Goal: Task Accomplishment & Management: Manage account settings

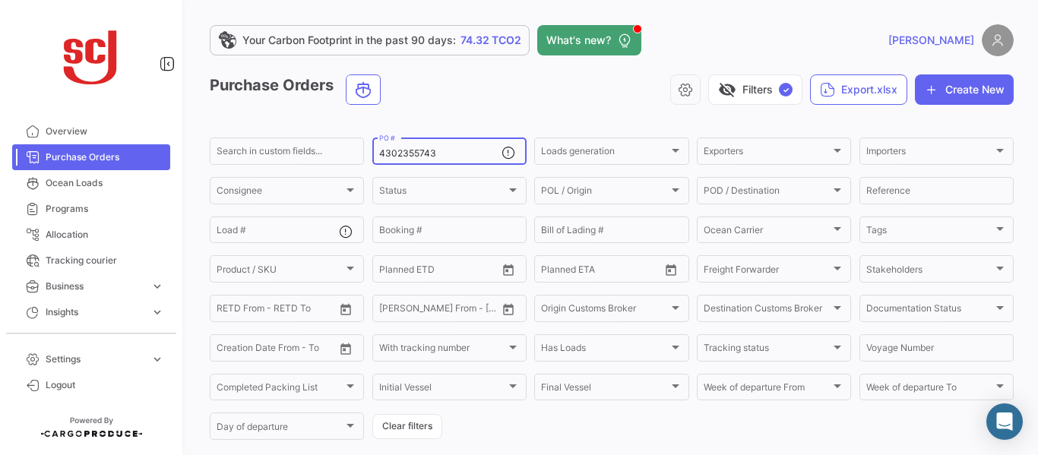
type input "4302355743"
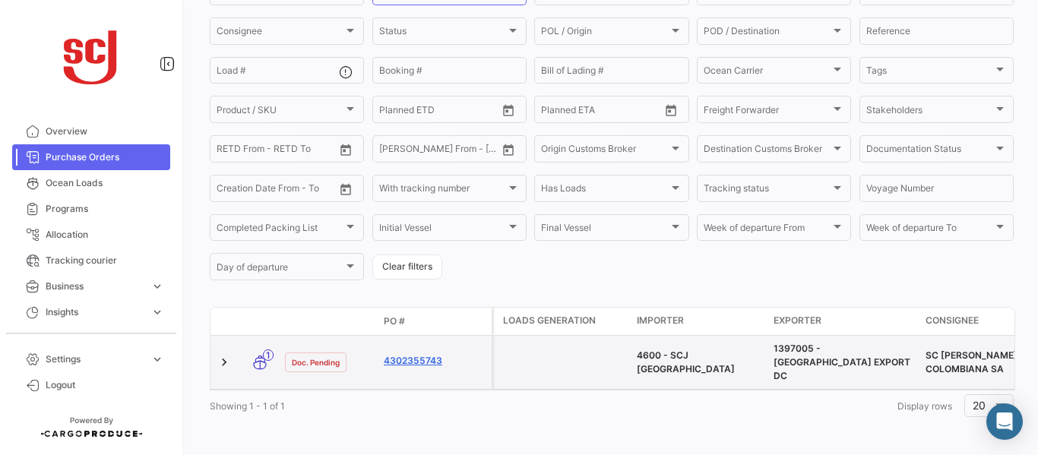
click at [428, 356] on link "4302355743" at bounding box center [435, 361] width 102 height 14
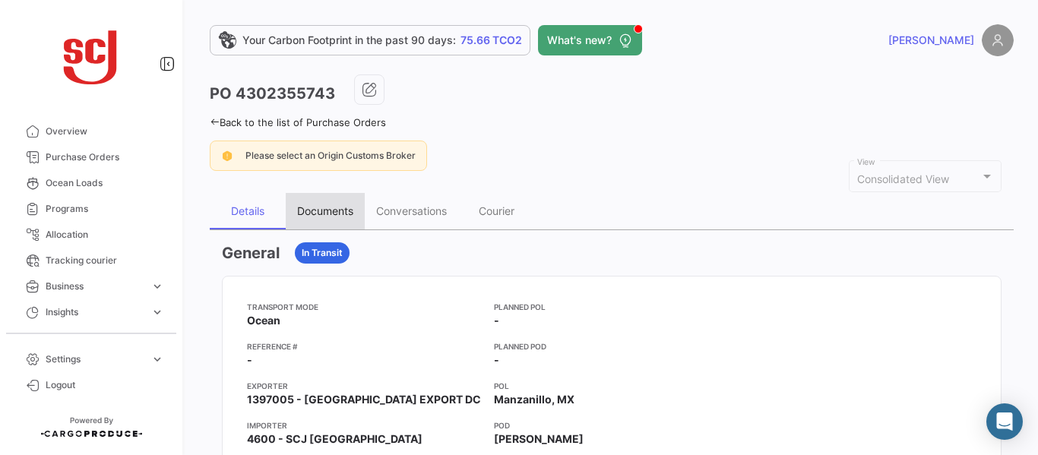
click at [318, 207] on div "Documents" at bounding box center [325, 210] width 56 height 13
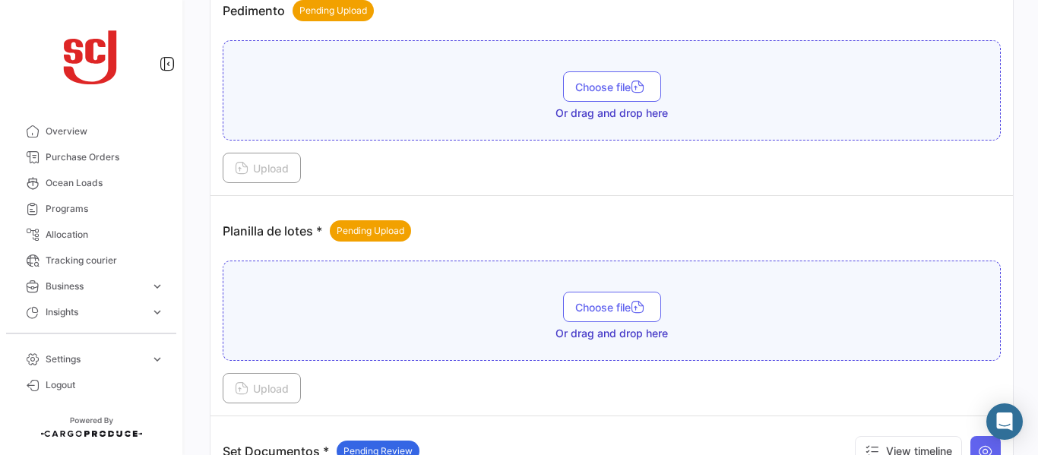
scroll to position [2027, 0]
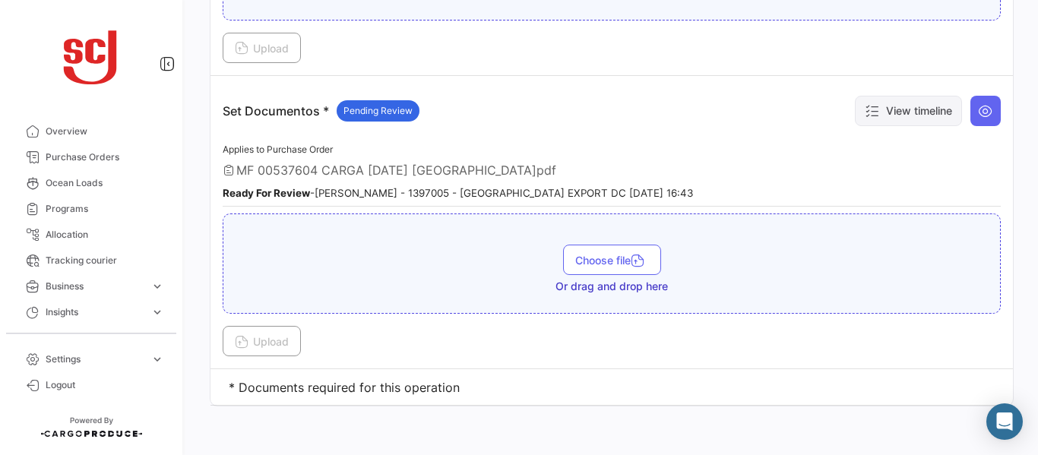
click at [897, 125] on button "View timeline" at bounding box center [908, 111] width 107 height 30
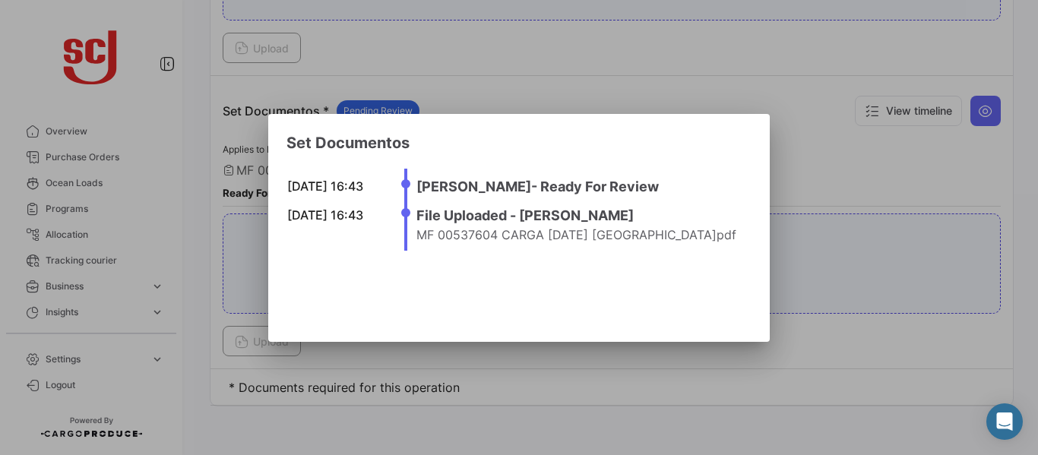
click at [830, 165] on div at bounding box center [519, 227] width 1038 height 455
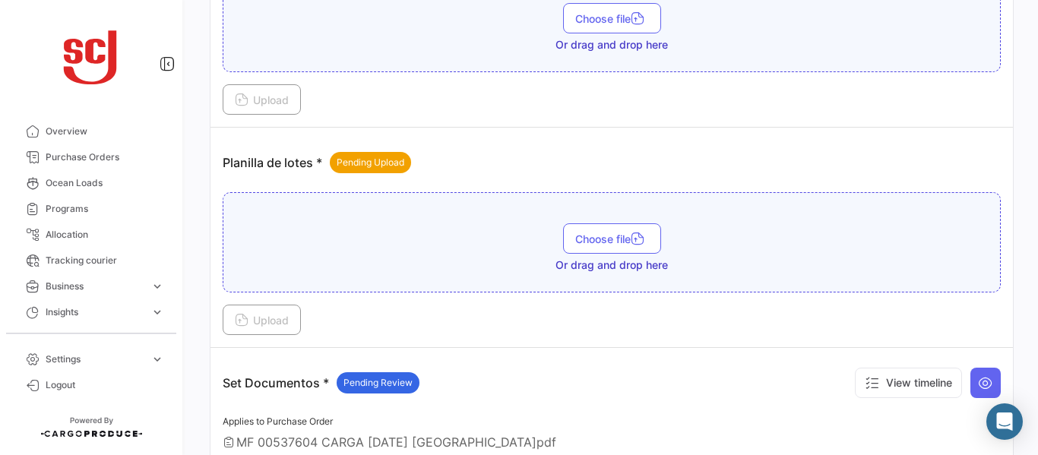
scroll to position [1738, 0]
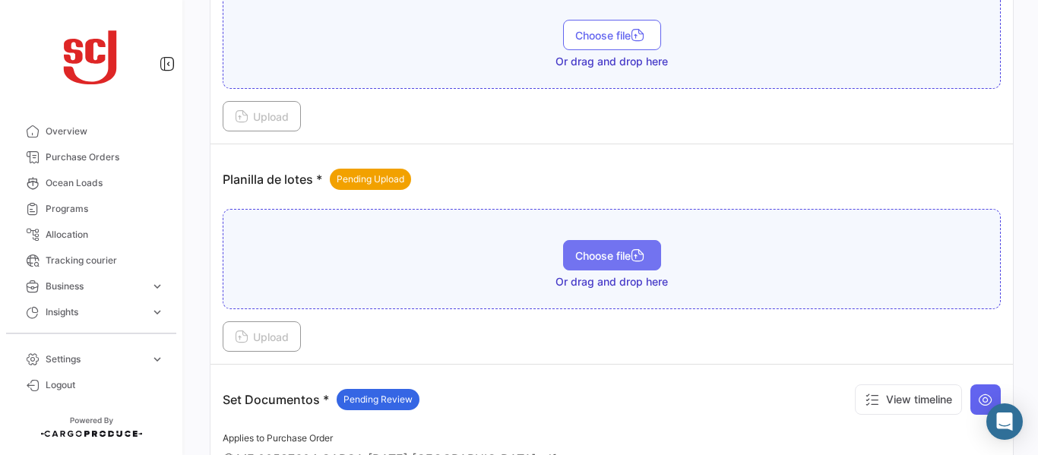
click at [599, 258] on span "Choose file" at bounding box center [612, 255] width 74 height 13
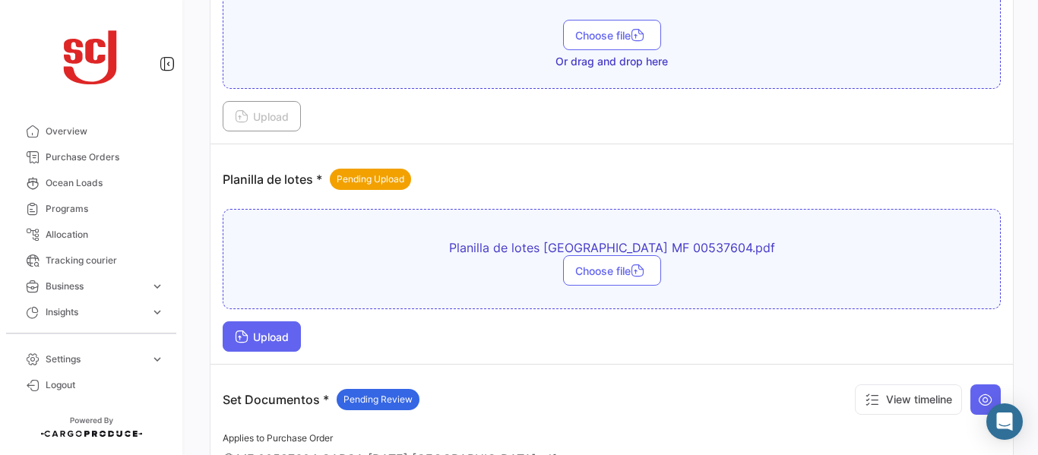
click at [249, 340] on span "Upload" at bounding box center [262, 336] width 54 height 13
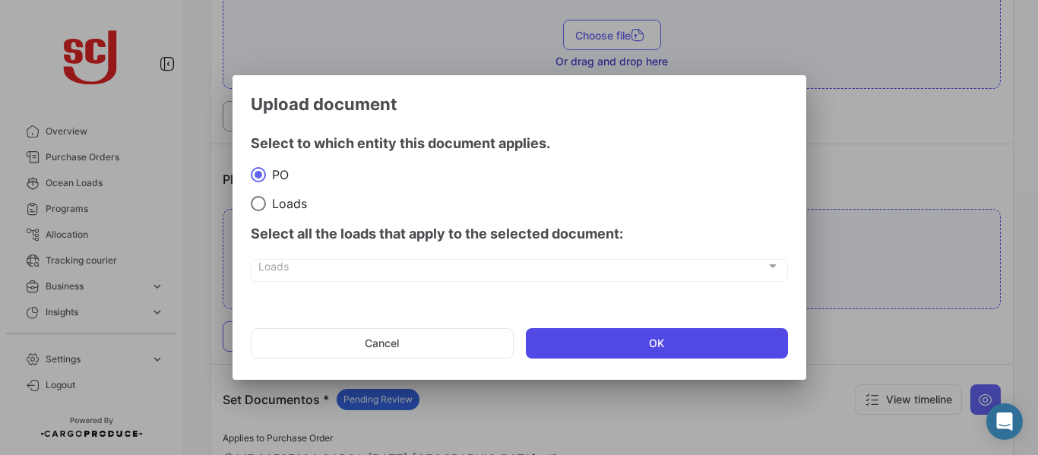
click at [575, 346] on button "OK" at bounding box center [657, 343] width 262 height 30
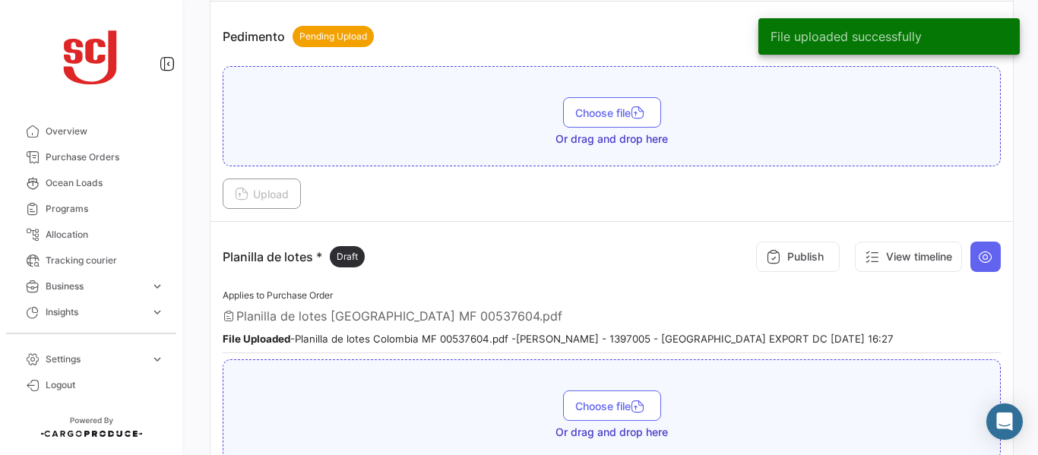
scroll to position [1621, 0]
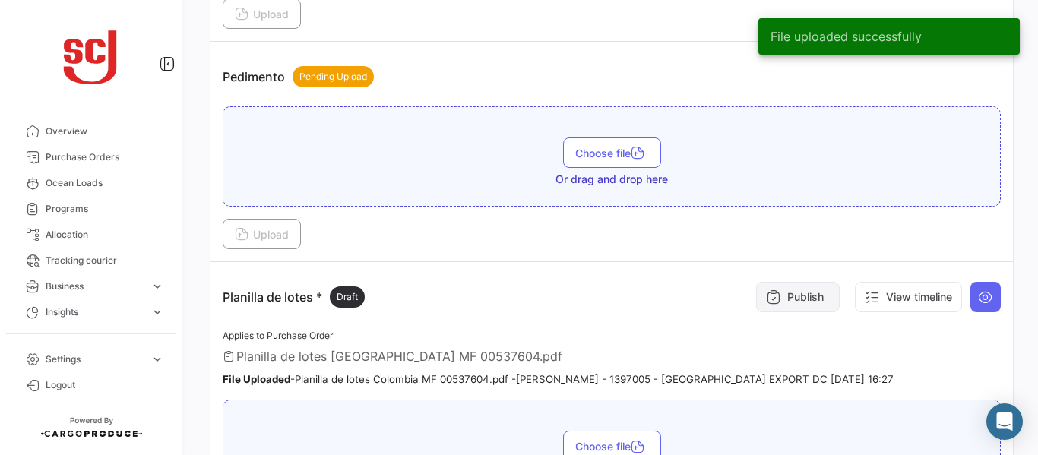
click at [795, 289] on button "Publish" at bounding box center [798, 297] width 84 height 30
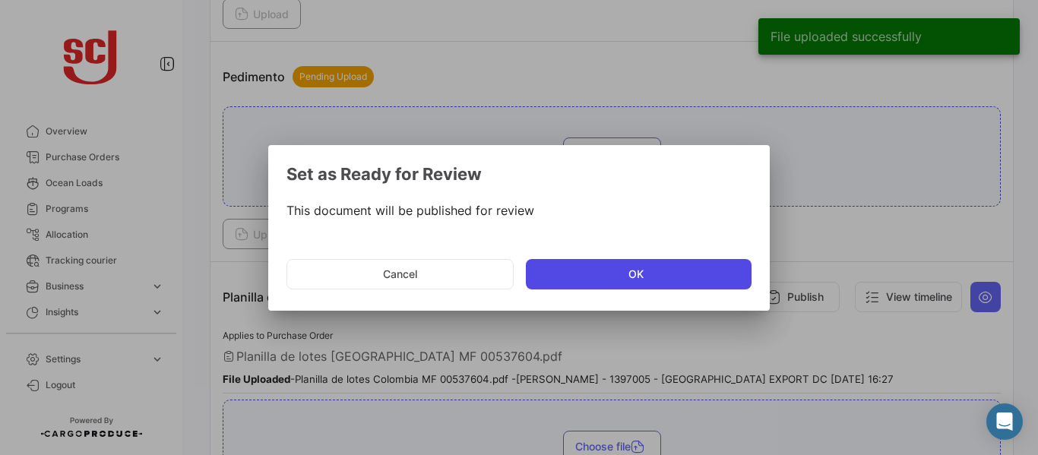
click at [596, 272] on button "OK" at bounding box center [639, 274] width 226 height 30
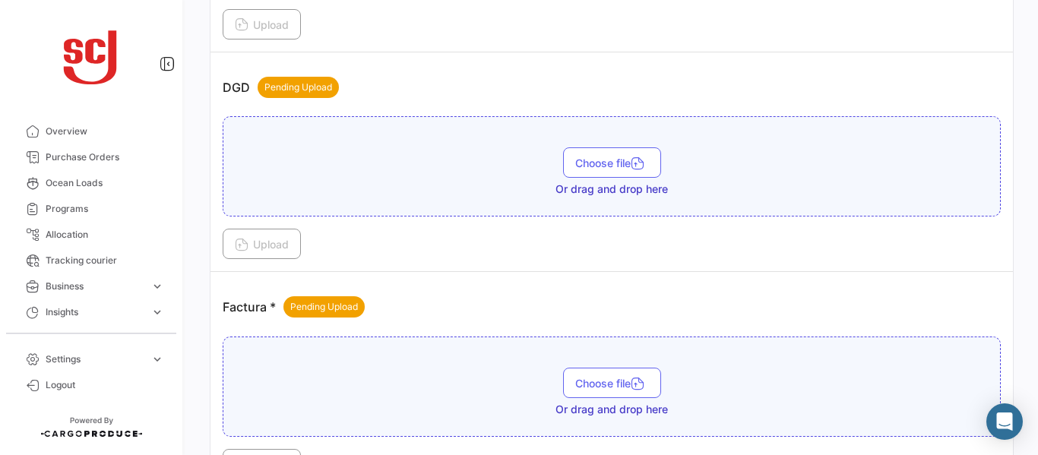
scroll to position [919, 0]
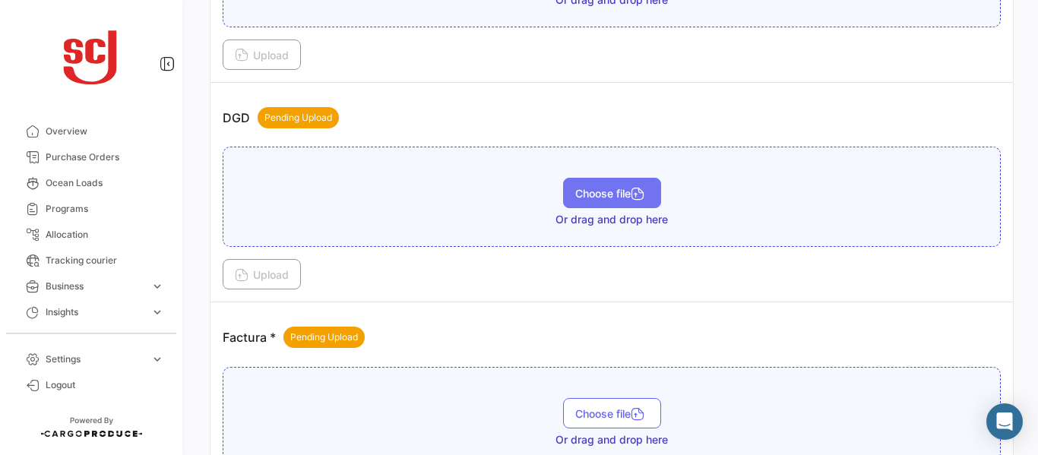
click at [595, 188] on span "Choose file" at bounding box center [612, 193] width 74 height 13
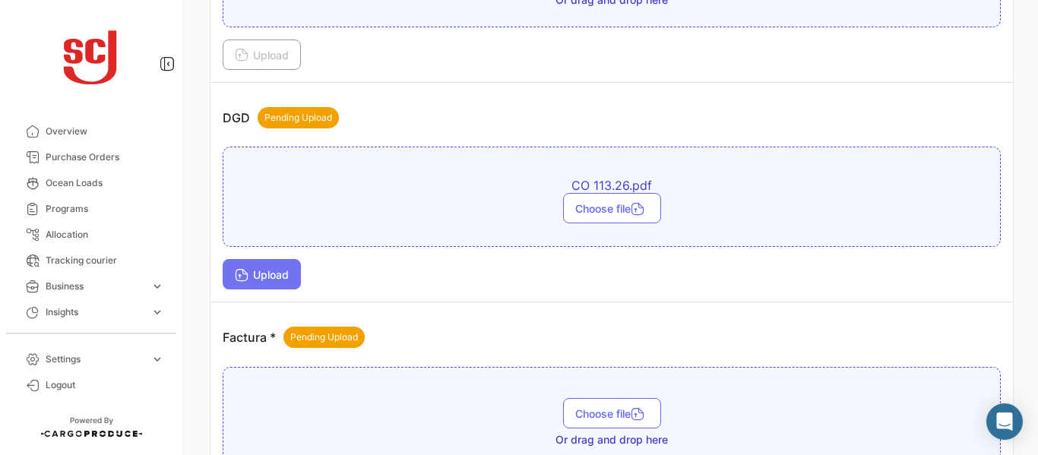
click at [265, 280] on span "Upload" at bounding box center [262, 274] width 54 height 13
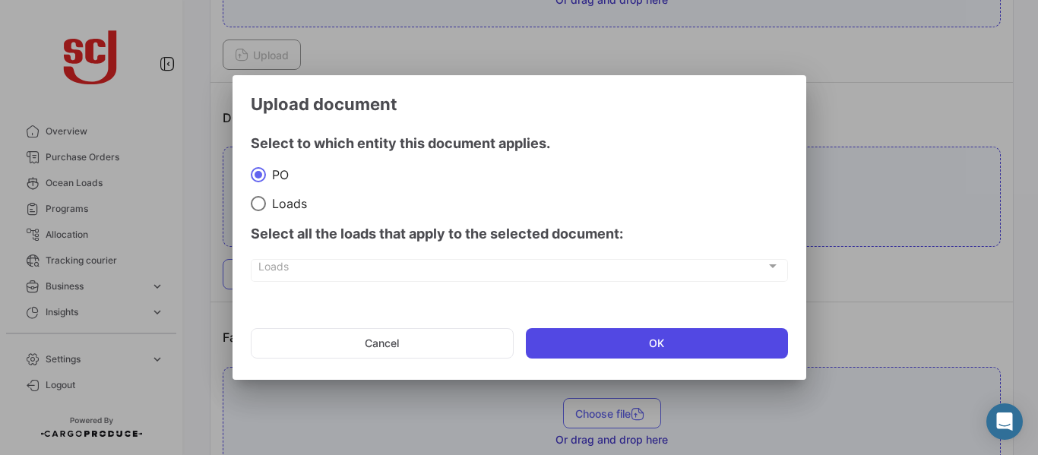
click at [597, 334] on button "OK" at bounding box center [657, 343] width 262 height 30
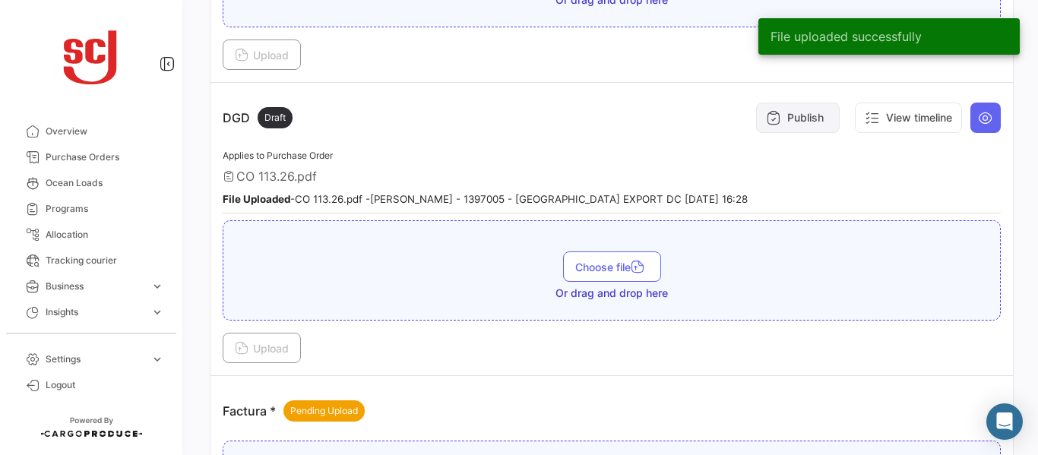
click at [777, 119] on button "Publish" at bounding box center [798, 118] width 84 height 30
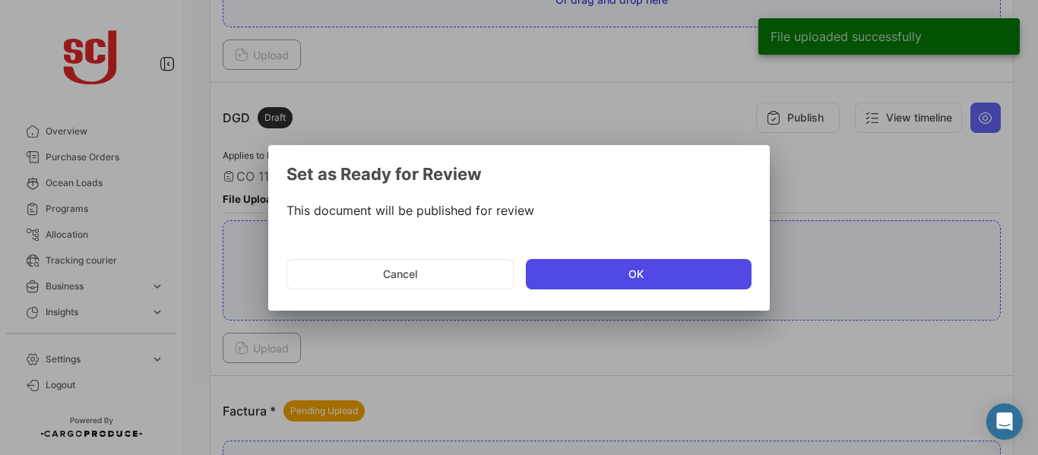
click at [557, 273] on button "OK" at bounding box center [639, 274] width 226 height 30
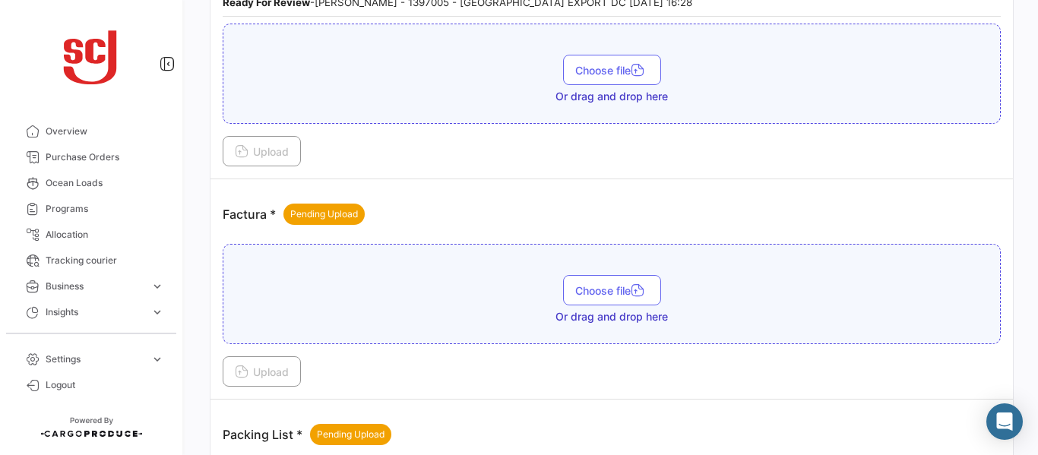
scroll to position [1207, 0]
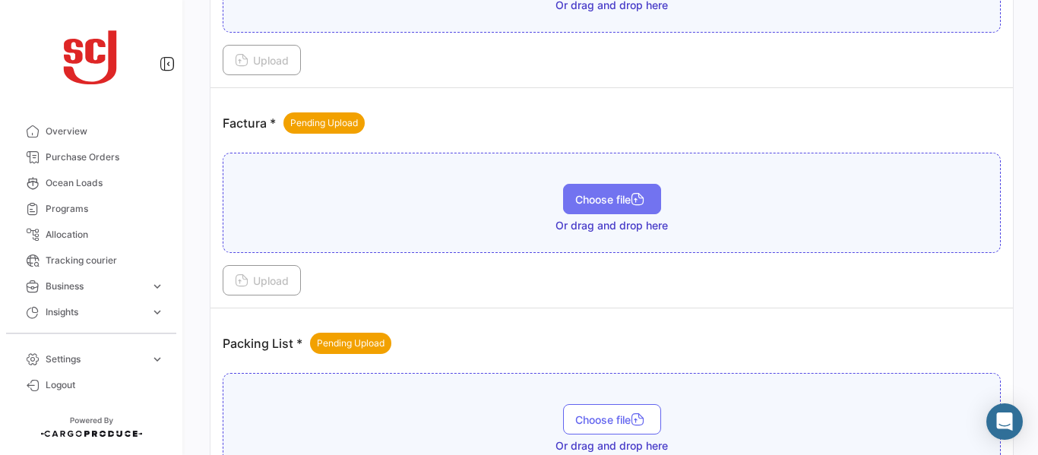
click at [625, 191] on button "Choose file" at bounding box center [612, 199] width 98 height 30
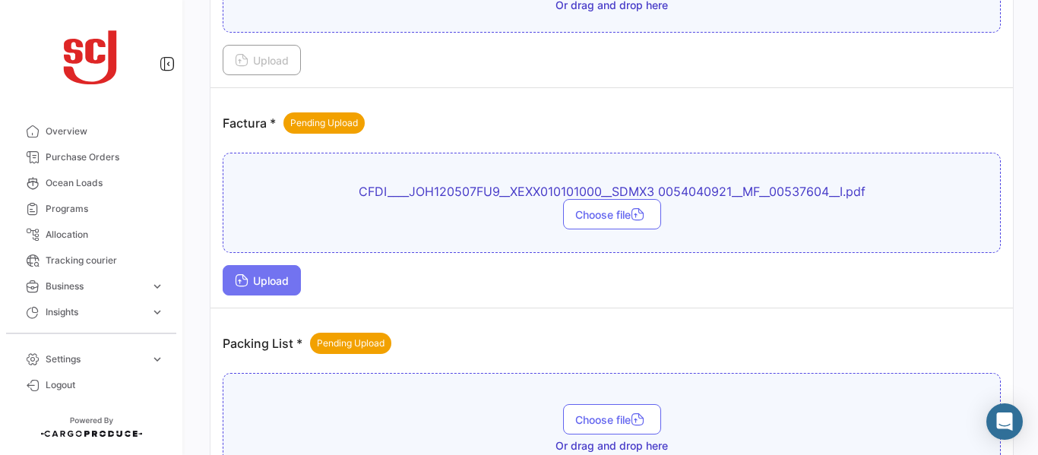
click at [262, 273] on button "Upload" at bounding box center [262, 280] width 78 height 30
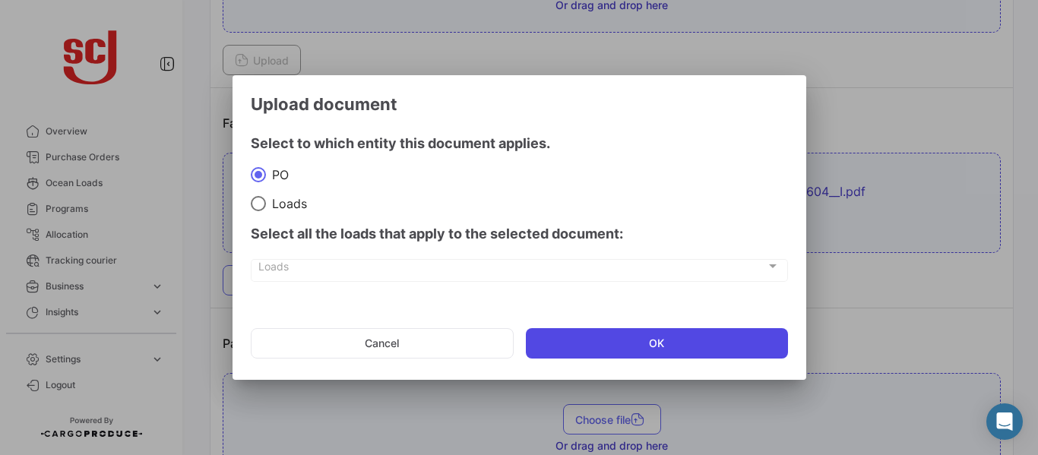
click at [608, 329] on button "OK" at bounding box center [657, 343] width 262 height 30
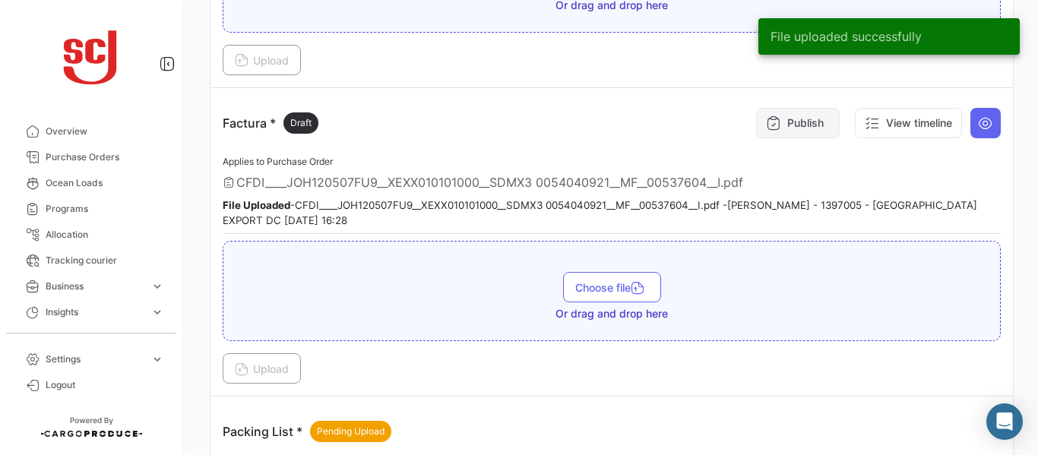
click at [802, 125] on button "Publish" at bounding box center [798, 123] width 84 height 30
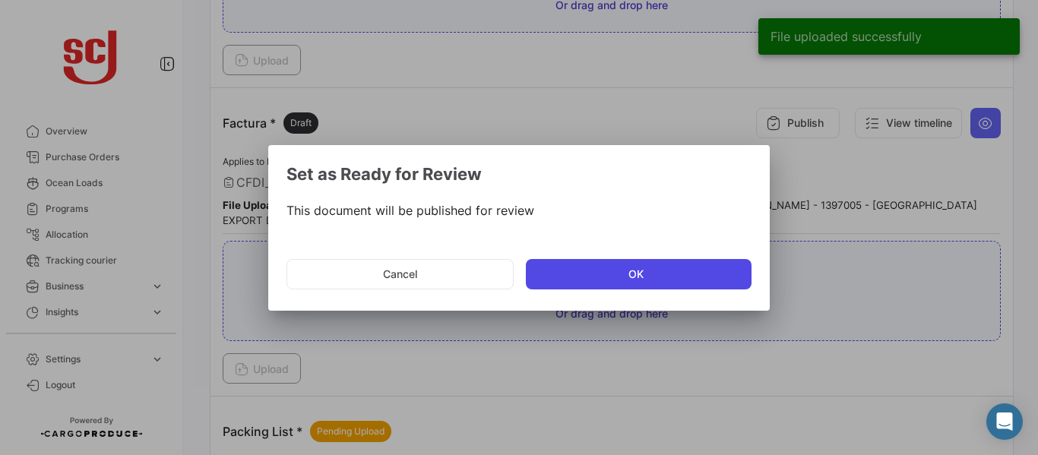
click at [566, 284] on button "OK" at bounding box center [639, 274] width 226 height 30
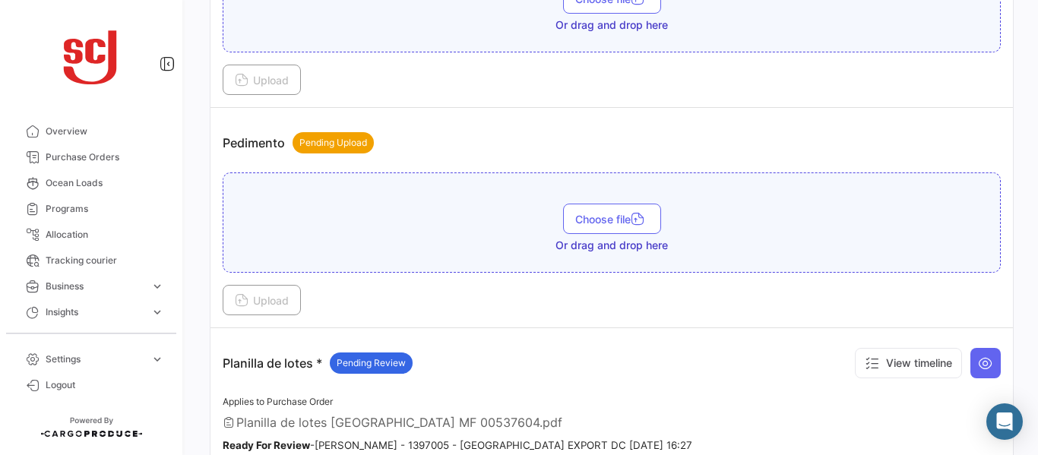
scroll to position [1725, 0]
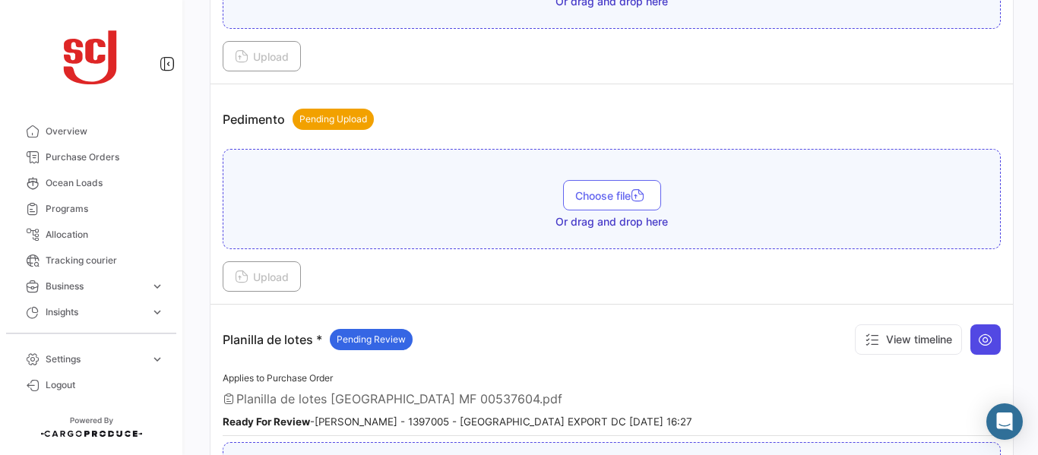
click at [989, 330] on button at bounding box center [985, 339] width 30 height 30
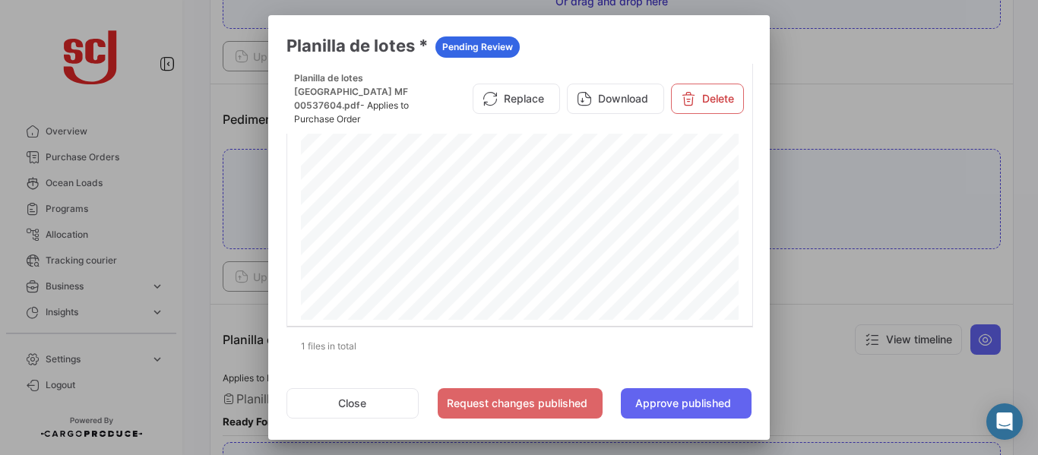
click at [955, 270] on div at bounding box center [519, 227] width 1038 height 455
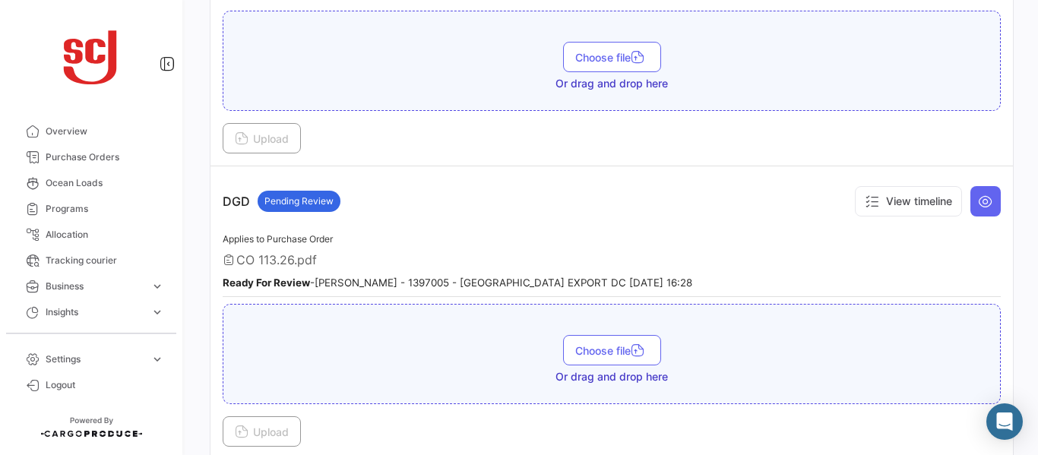
scroll to position [803, 0]
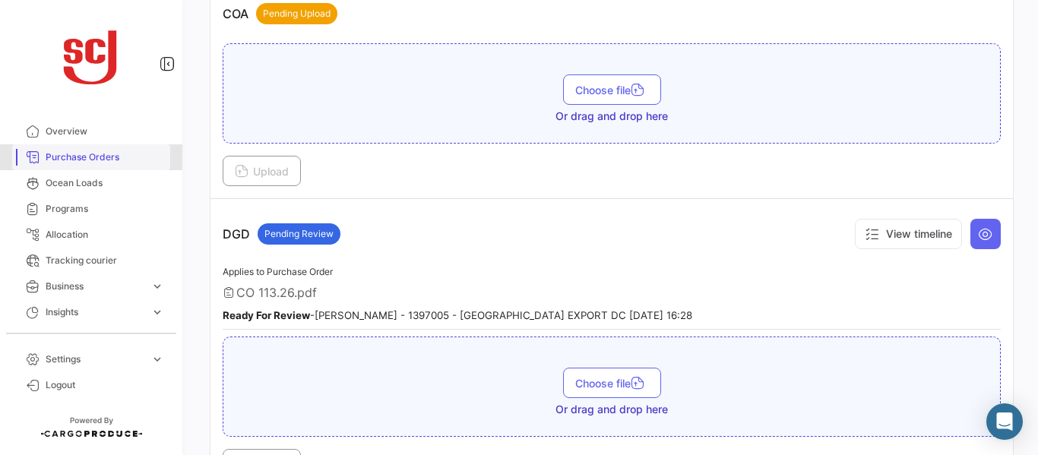
click at [95, 157] on span "Purchase Orders" at bounding box center [105, 157] width 119 height 14
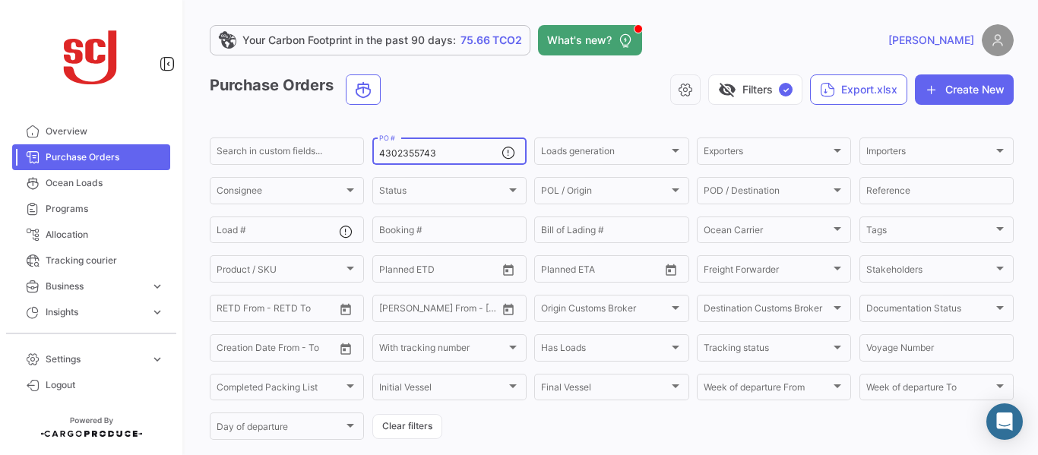
click at [442, 149] on input "4302355743" at bounding box center [440, 153] width 122 height 11
type input "4302353700"
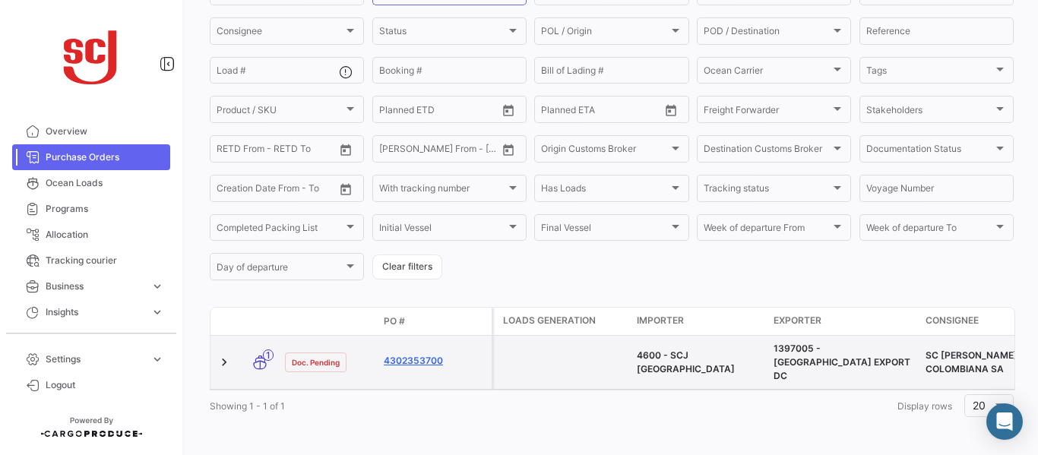
click at [427, 357] on link "4302353700" at bounding box center [435, 361] width 102 height 14
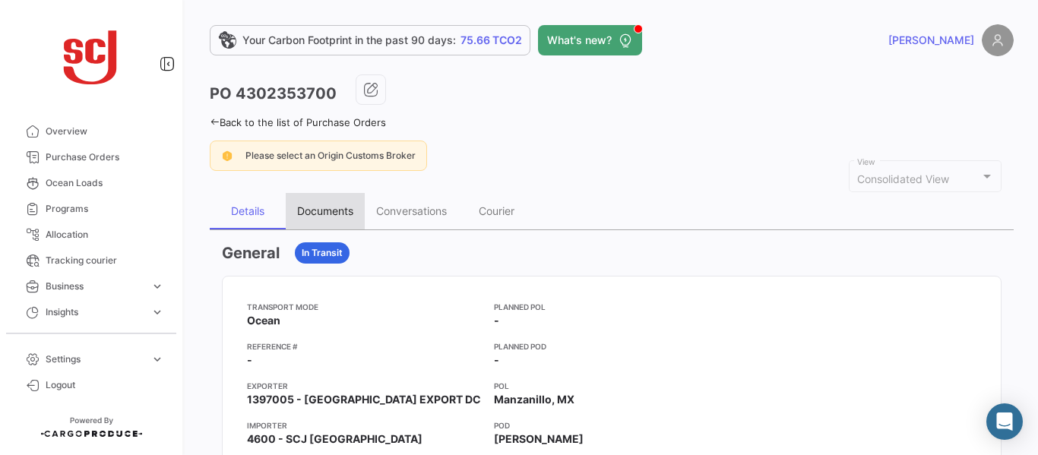
click at [315, 206] on div "Documents" at bounding box center [325, 210] width 56 height 13
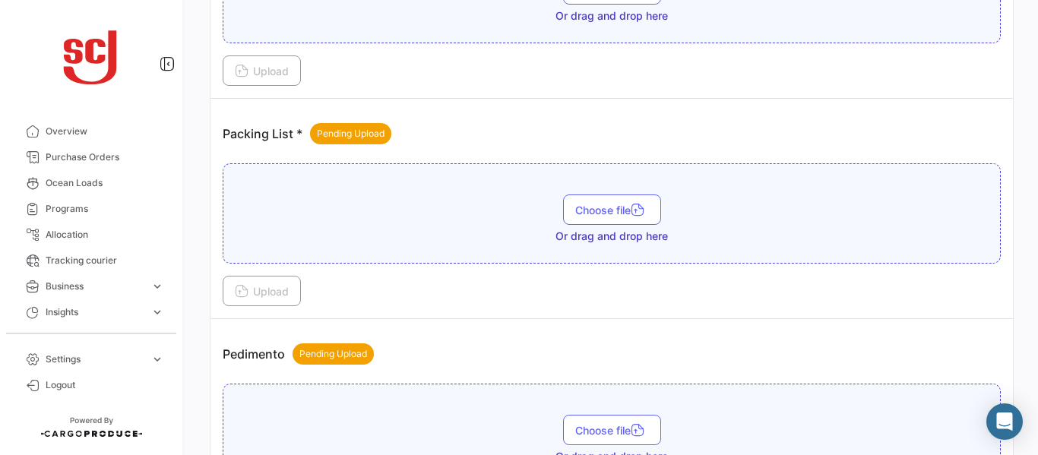
scroll to position [2101, 0]
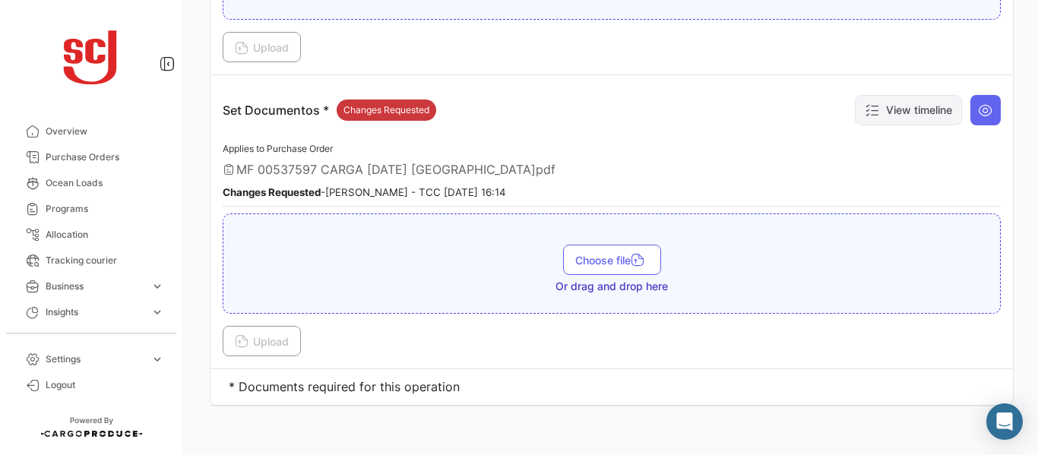
click at [906, 106] on button "View timeline" at bounding box center [908, 110] width 107 height 30
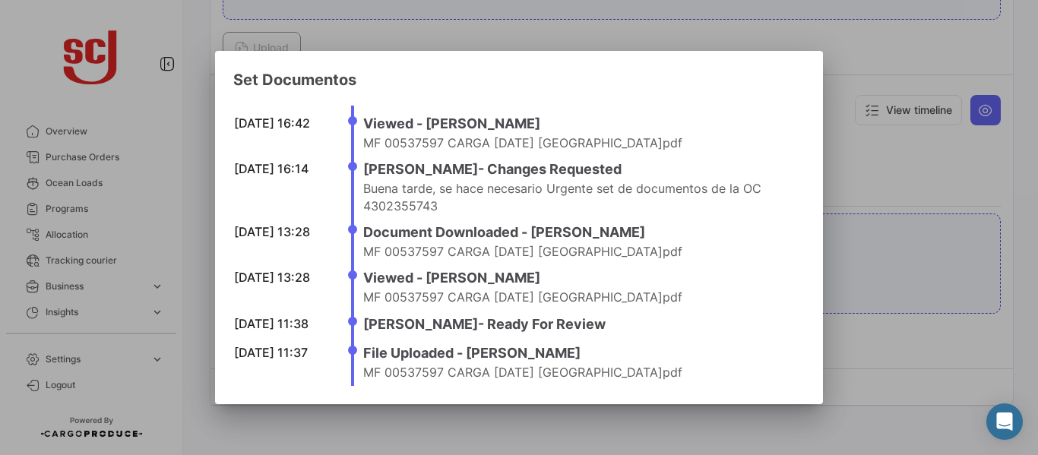
click at [893, 163] on div at bounding box center [519, 227] width 1038 height 455
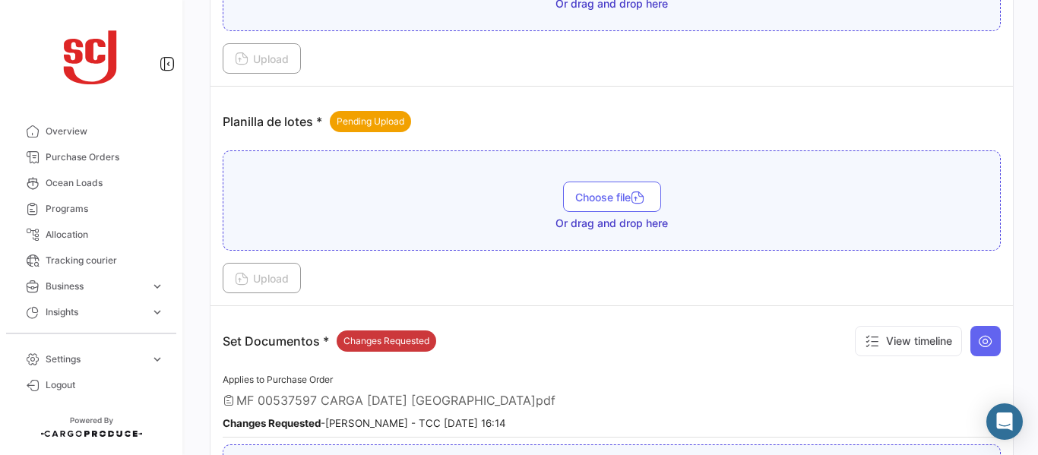
scroll to position [1852, 0]
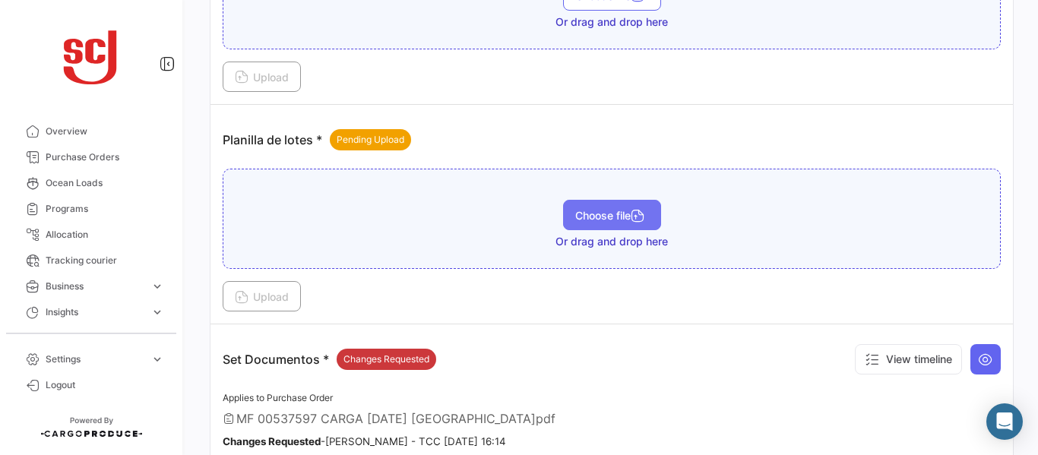
click at [623, 228] on button "Choose file" at bounding box center [612, 215] width 98 height 30
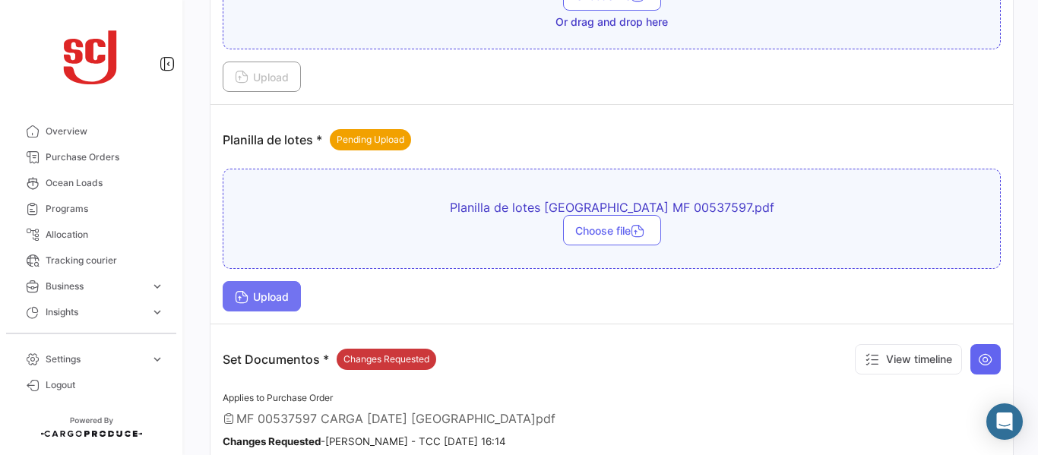
click at [250, 310] on button "Upload" at bounding box center [262, 296] width 78 height 30
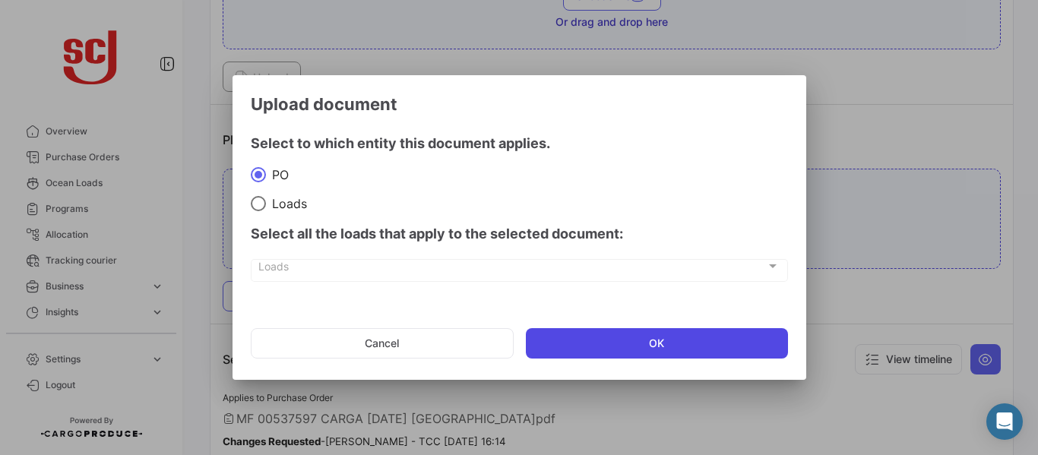
click at [601, 334] on button "OK" at bounding box center [657, 343] width 262 height 30
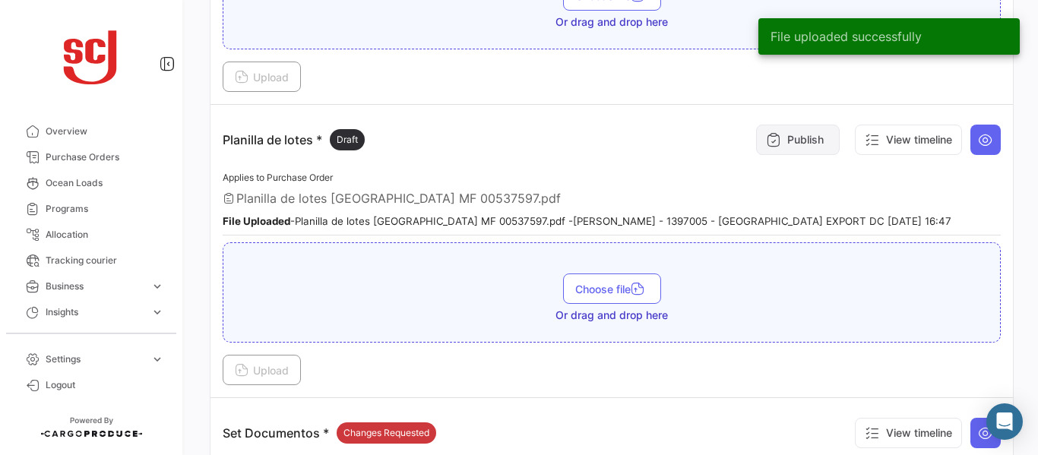
click at [792, 140] on button "Publish" at bounding box center [798, 140] width 84 height 30
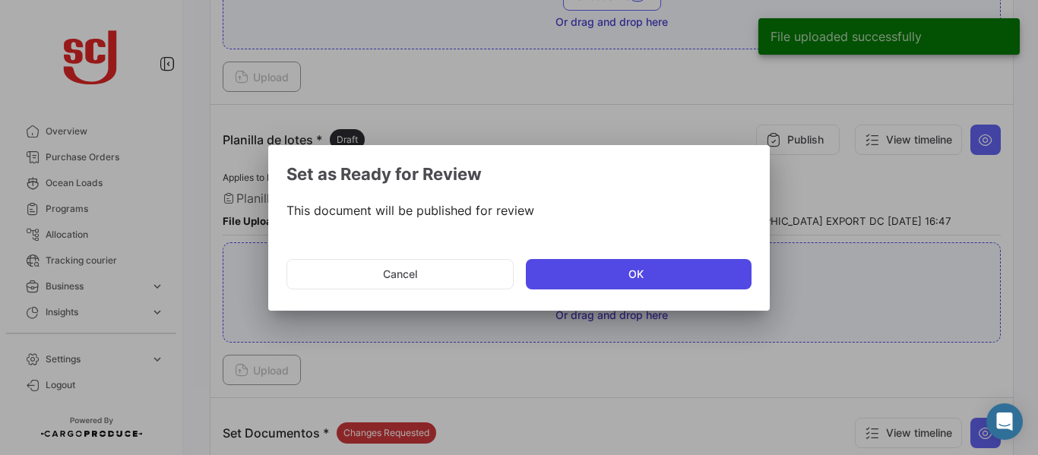
click at [565, 265] on button "OK" at bounding box center [639, 274] width 226 height 30
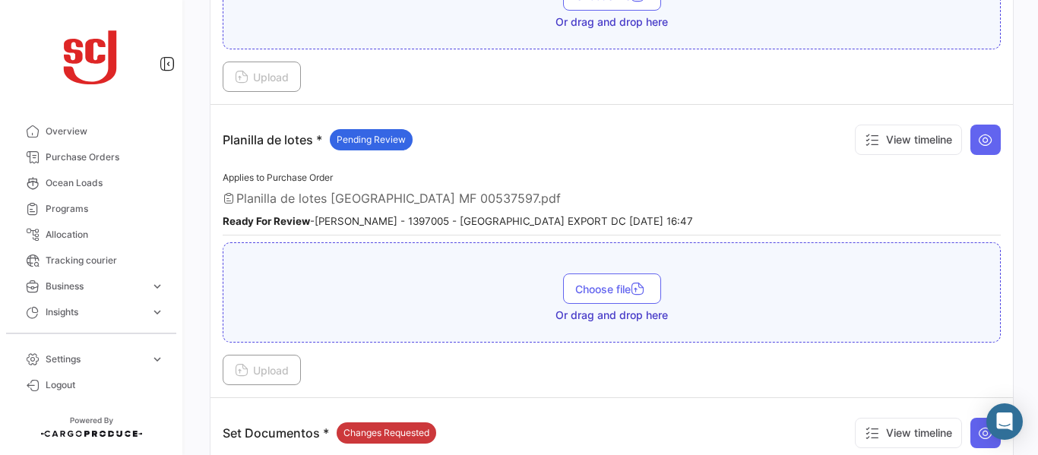
click at [973, 150] on button at bounding box center [985, 140] width 30 height 30
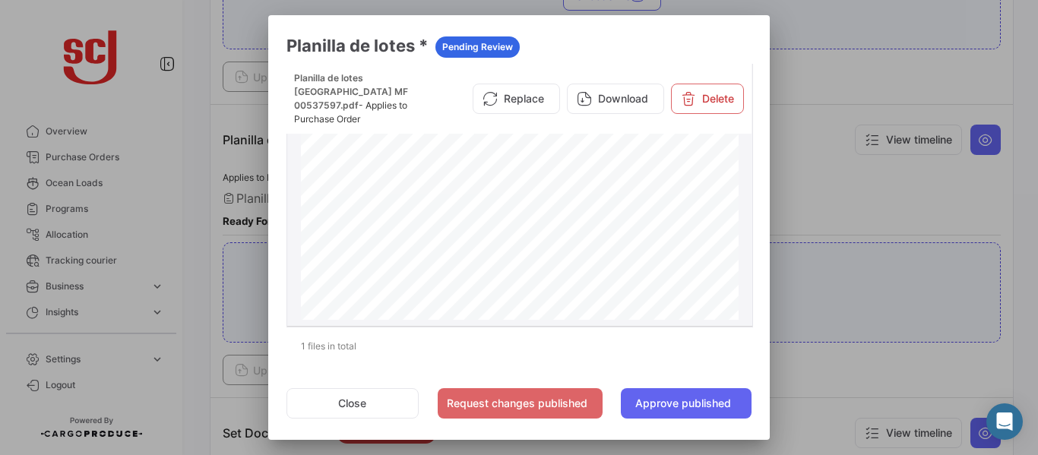
scroll to position [202, 0]
click at [840, 201] on div at bounding box center [519, 227] width 1038 height 455
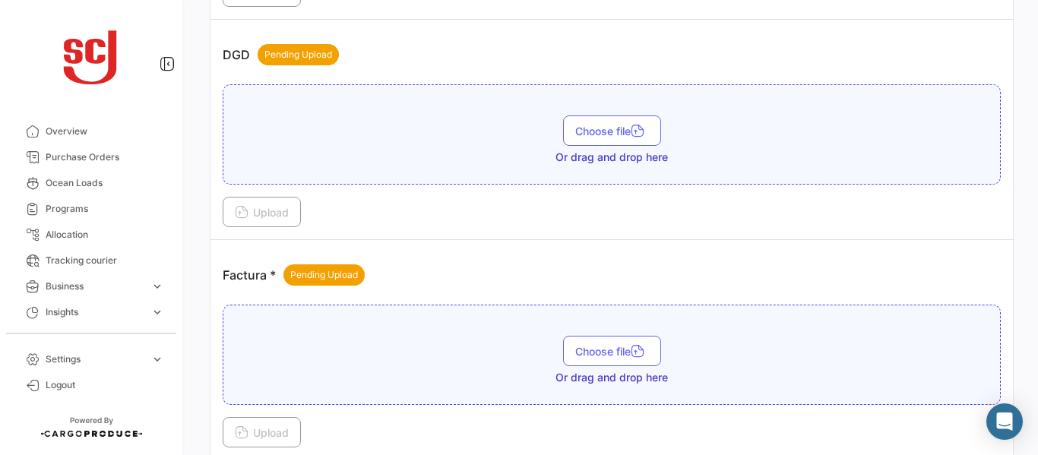
scroll to position [1046, 0]
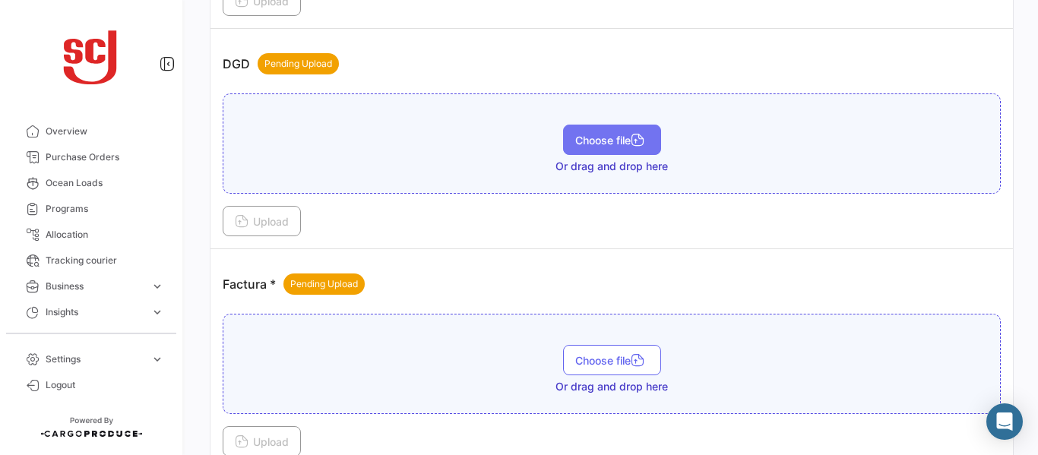
click at [581, 149] on button "Choose file" at bounding box center [612, 140] width 98 height 30
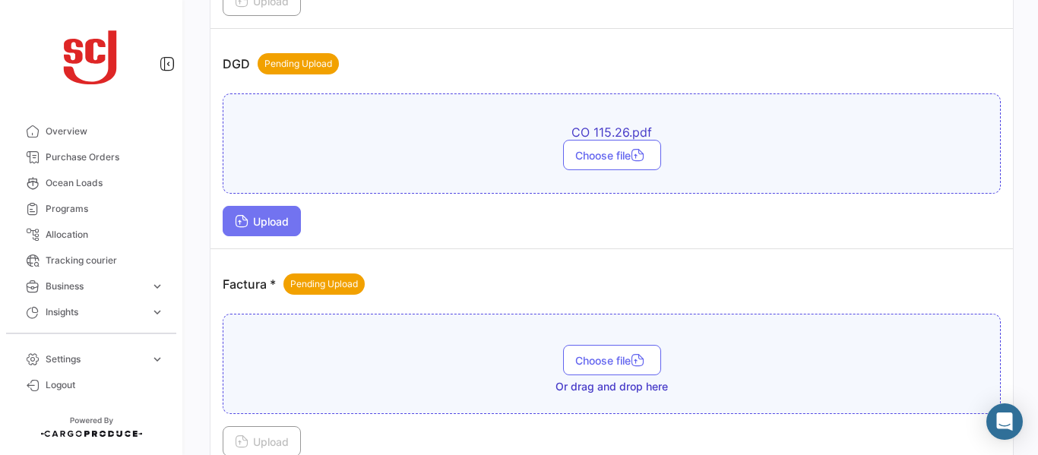
click at [288, 233] on button "Upload" at bounding box center [262, 221] width 78 height 30
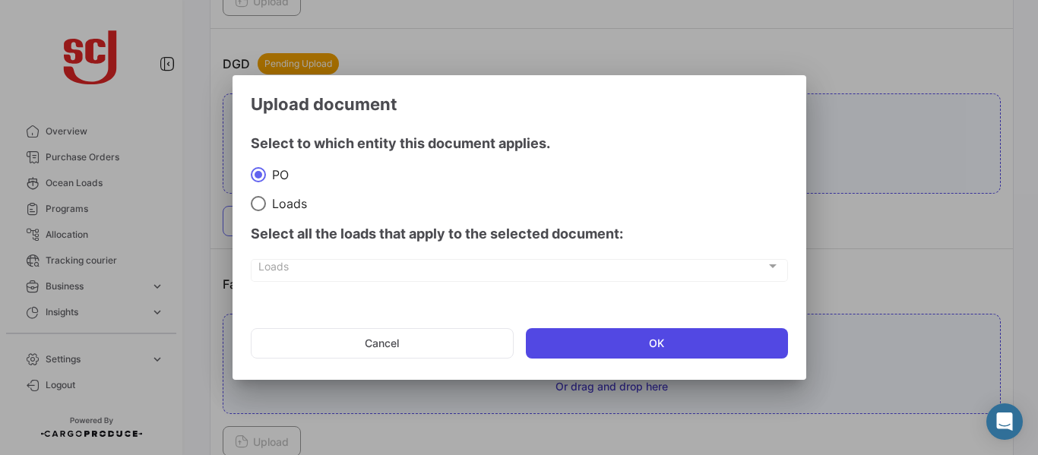
click at [599, 339] on button "OK" at bounding box center [657, 343] width 262 height 30
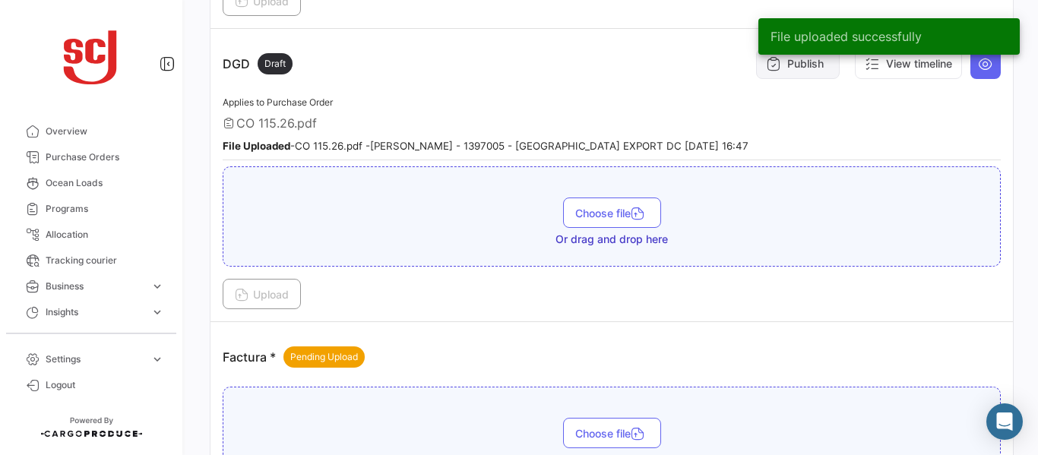
click at [778, 75] on button "Publish" at bounding box center [798, 64] width 84 height 30
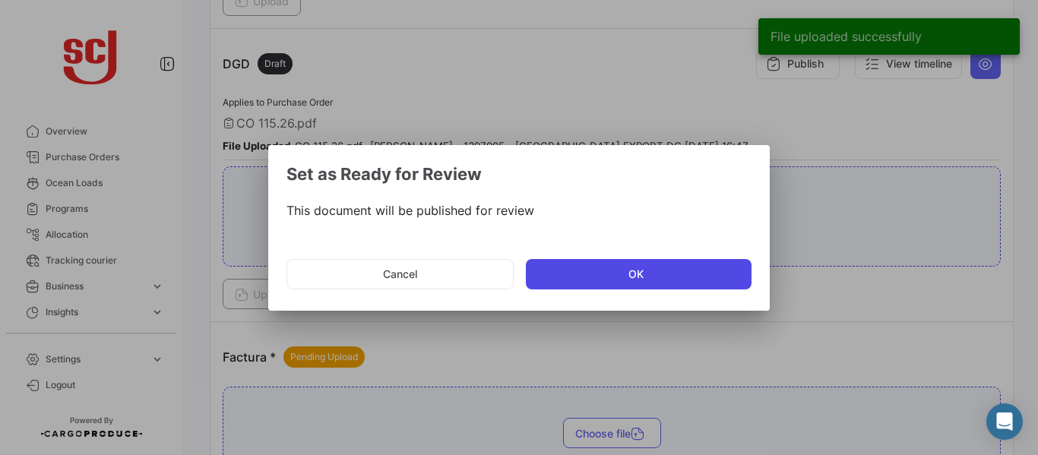
click at [567, 268] on button "OK" at bounding box center [639, 274] width 226 height 30
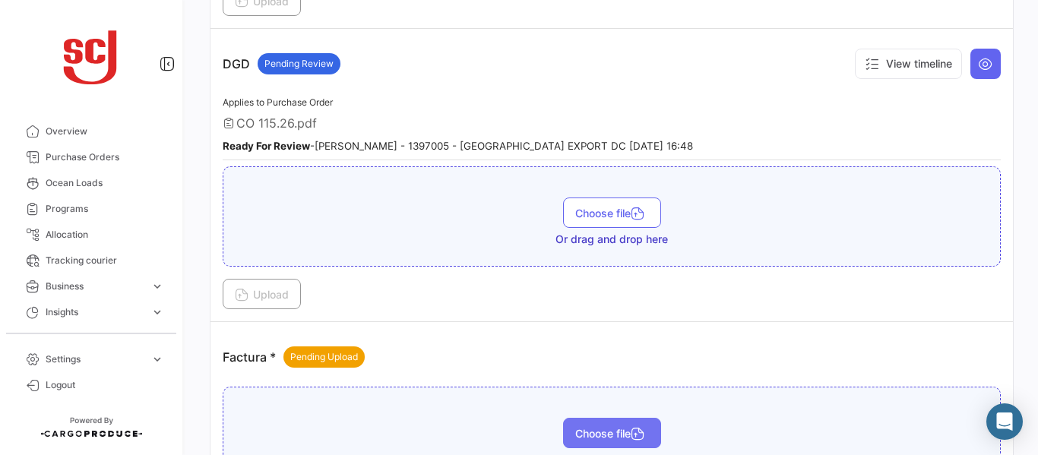
click at [592, 432] on span "Choose file" at bounding box center [612, 433] width 74 height 13
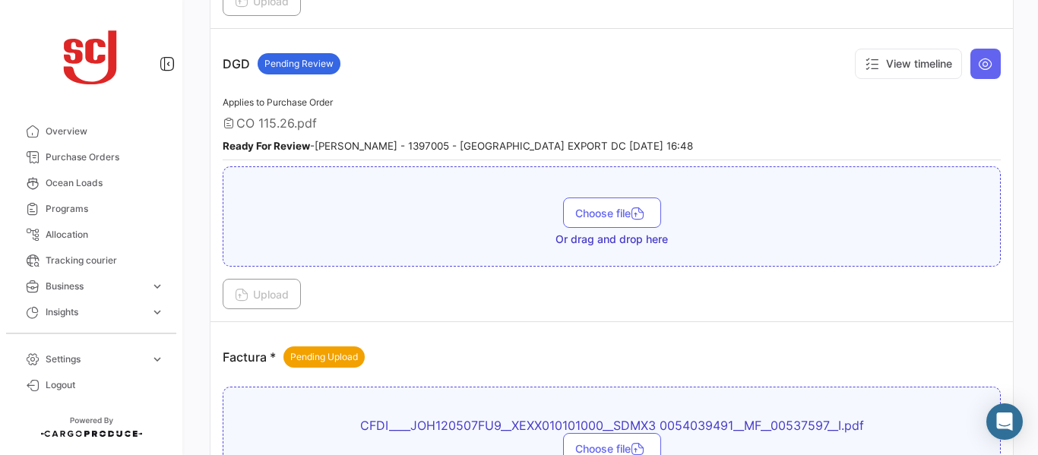
drag, startPoint x: 1028, startPoint y: 204, endPoint x: 1037, endPoint y: 246, distance: 42.8
click at [1037, 246] on div "Your Carbon Footprint in the past 90 days: 75.66 TCO2 What's new? [PERSON_NAME]…" at bounding box center [611, 227] width 852 height 455
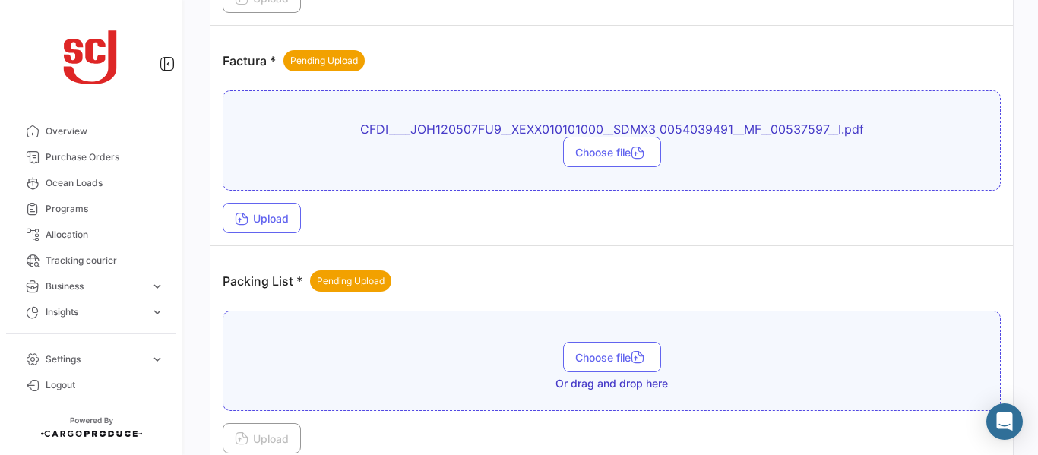
scroll to position [1347, 0]
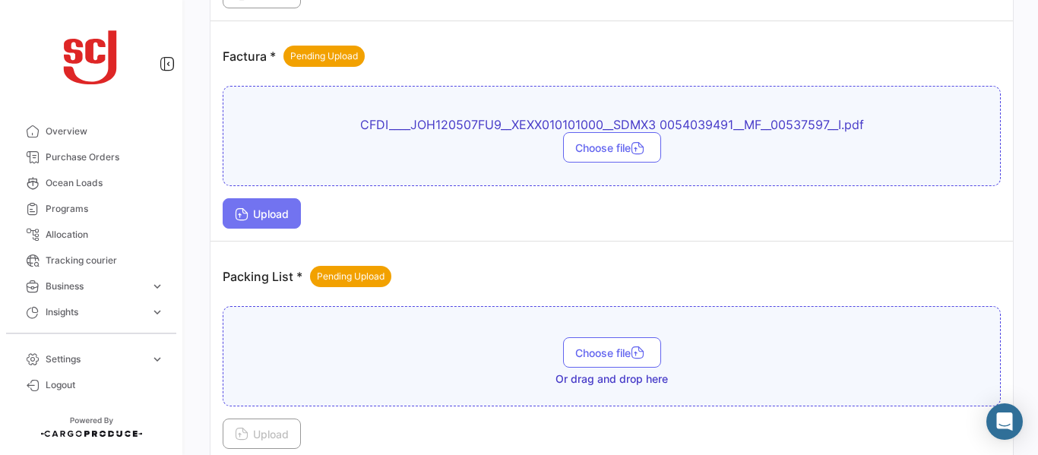
click at [283, 215] on span "Upload" at bounding box center [262, 213] width 54 height 13
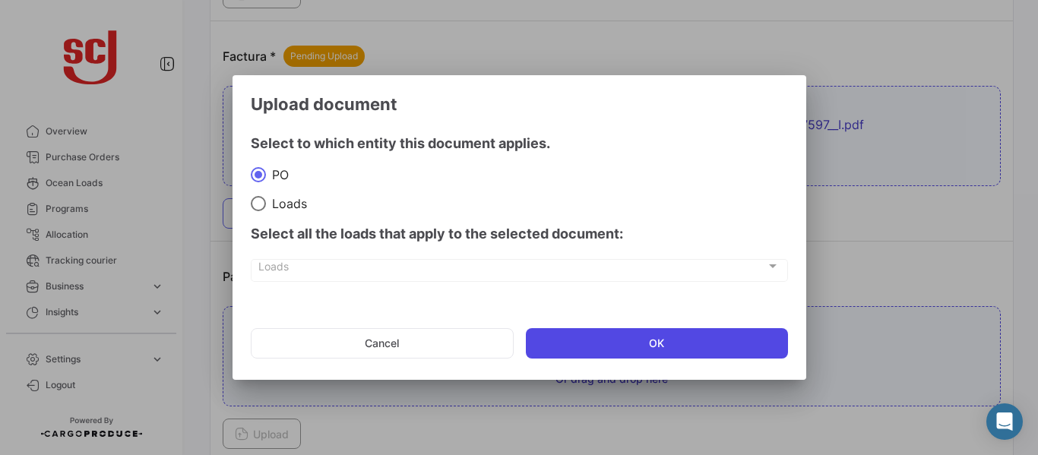
click at [647, 344] on button "OK" at bounding box center [657, 343] width 262 height 30
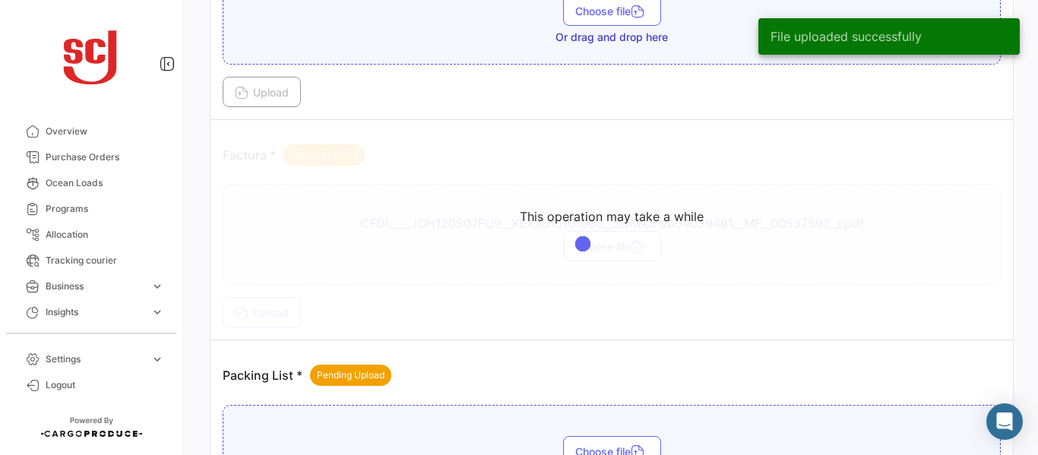
scroll to position [1229, 0]
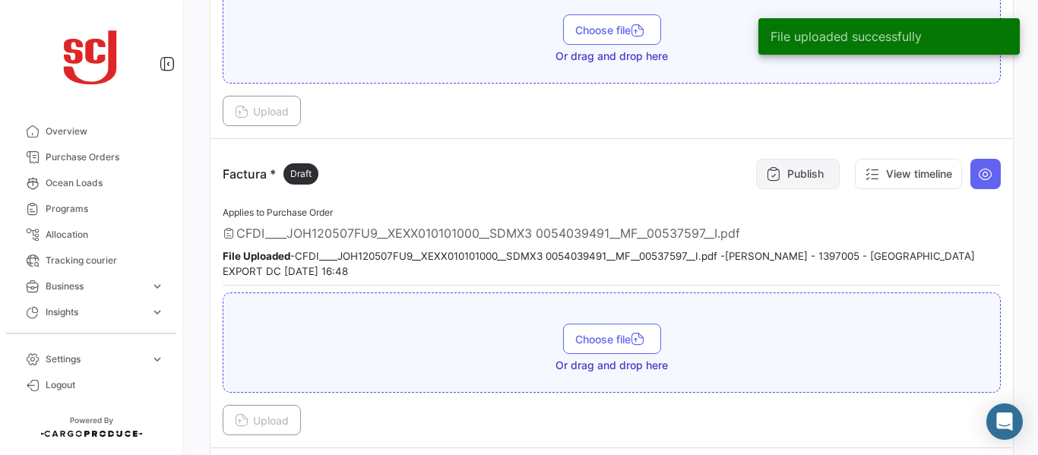
click at [766, 169] on icon at bounding box center [773, 173] width 15 height 15
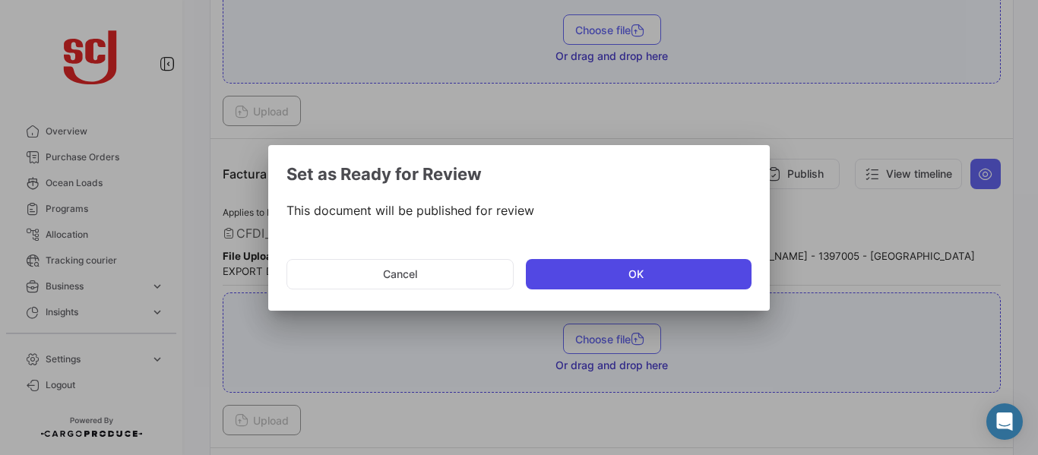
click at [616, 267] on button "OK" at bounding box center [639, 274] width 226 height 30
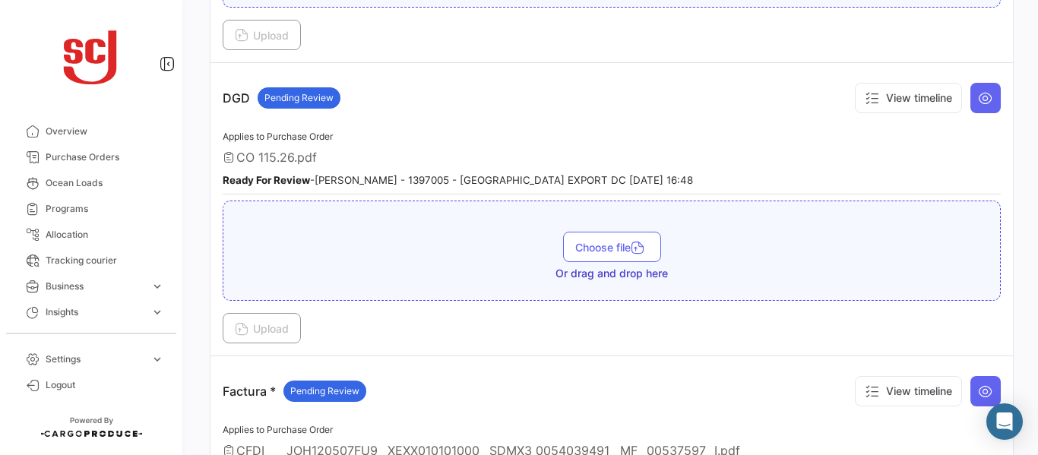
scroll to position [911, 0]
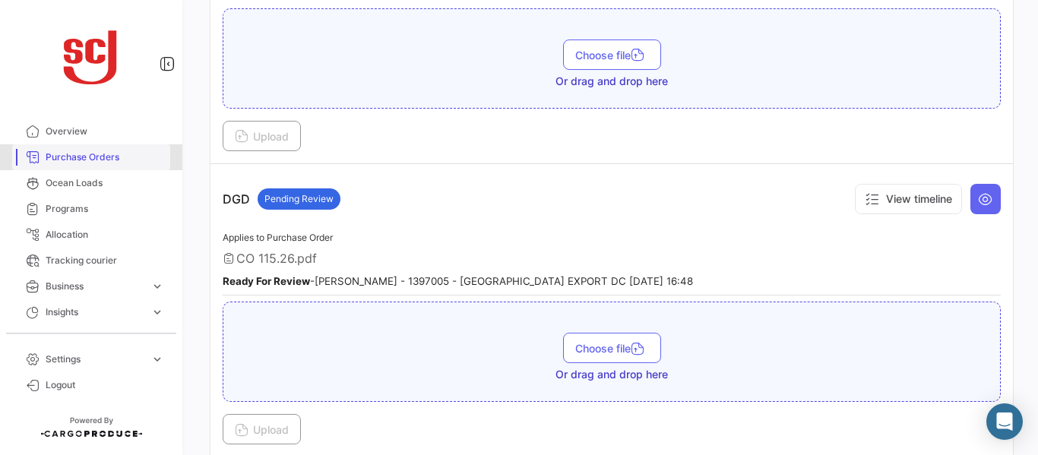
click at [104, 152] on span "Purchase Orders" at bounding box center [105, 157] width 119 height 14
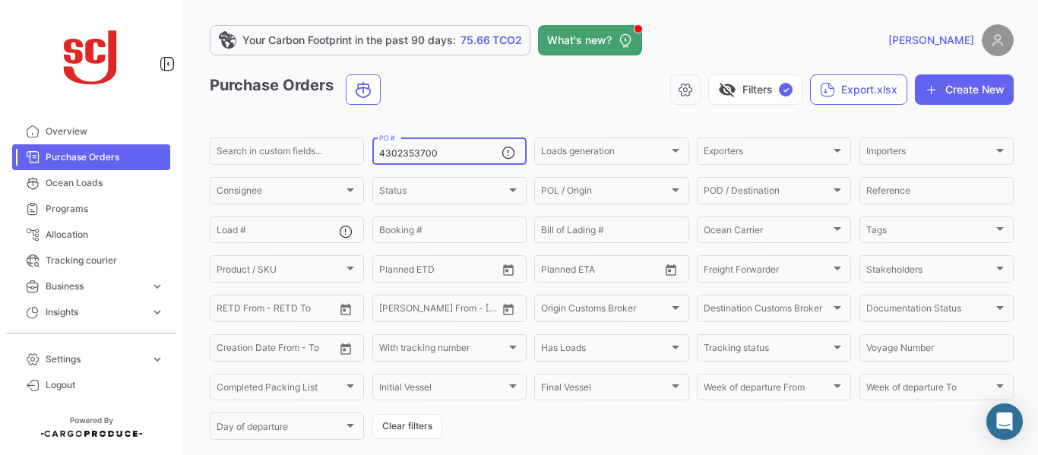
click at [441, 153] on input "4302353700" at bounding box center [440, 153] width 122 height 11
type input "4302353672"
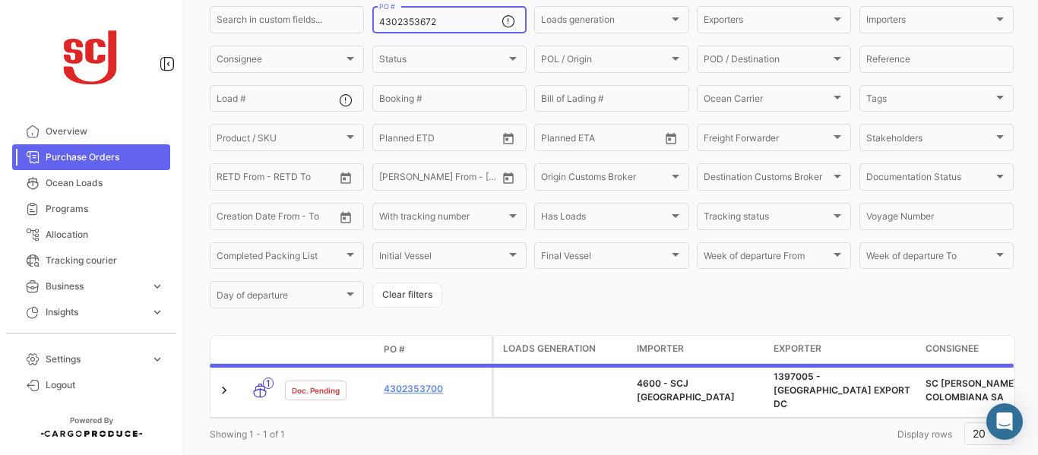
scroll to position [160, 0]
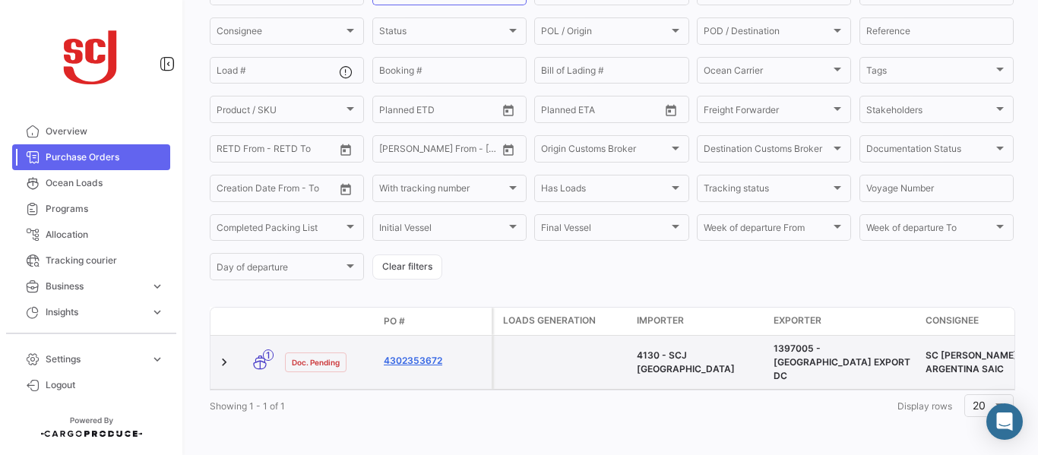
click at [429, 354] on link "4302353672" at bounding box center [435, 361] width 102 height 14
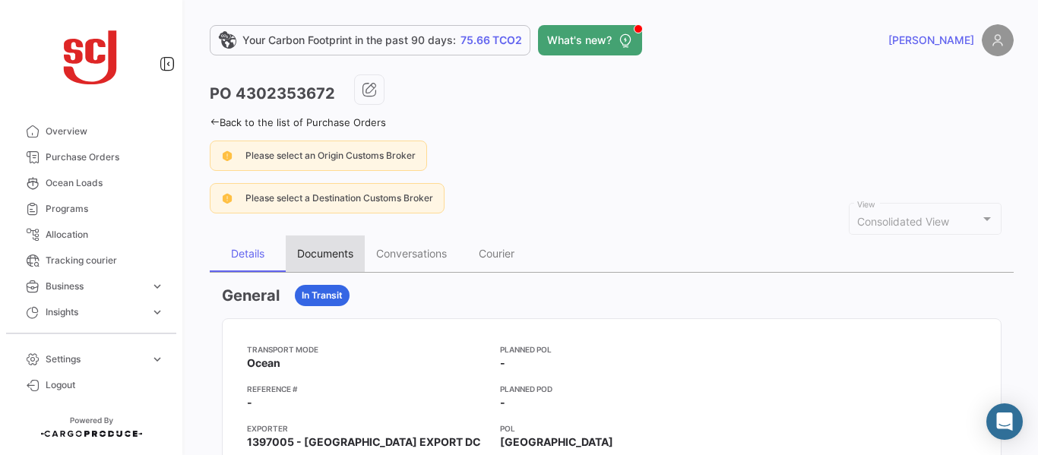
click at [348, 260] on div "Documents" at bounding box center [325, 253] width 56 height 13
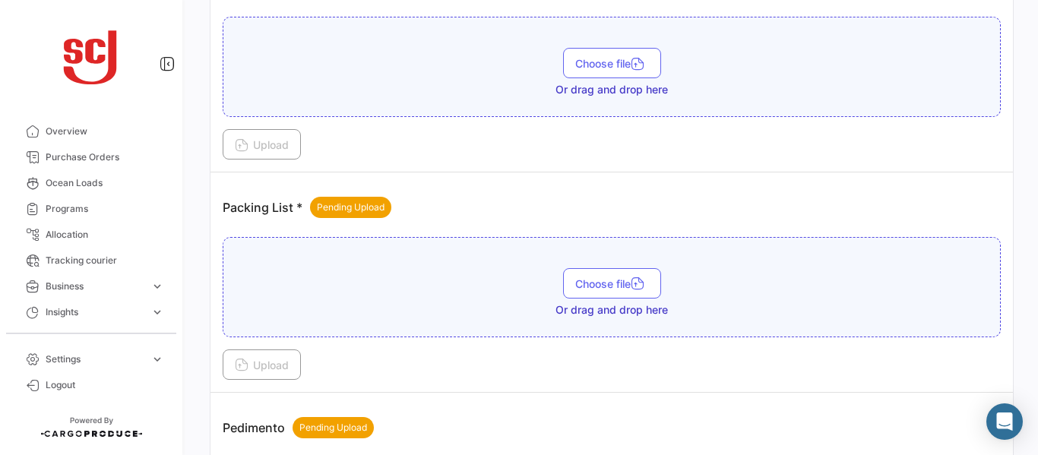
scroll to position [1300, 0]
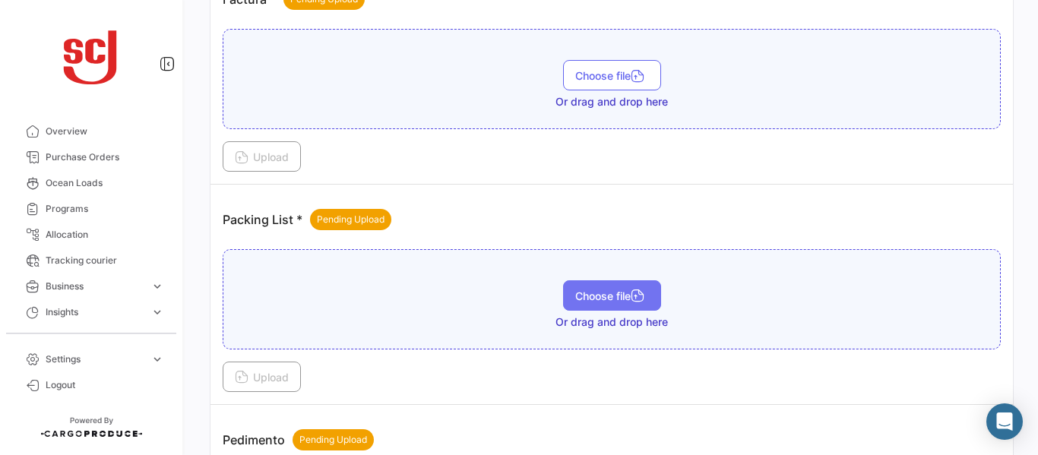
click at [589, 292] on span "Choose file" at bounding box center [612, 295] width 74 height 13
click at [938, 197] on div "Packing List * Pending Upload" at bounding box center [612, 220] width 778 height 46
click at [590, 296] on span "Choose file" at bounding box center [612, 295] width 74 height 13
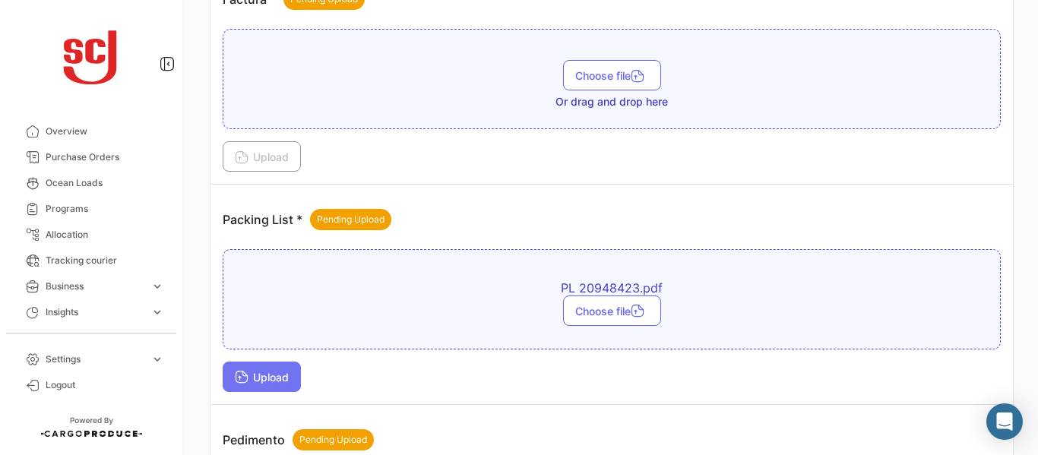
click at [264, 378] on span "Upload" at bounding box center [262, 377] width 54 height 13
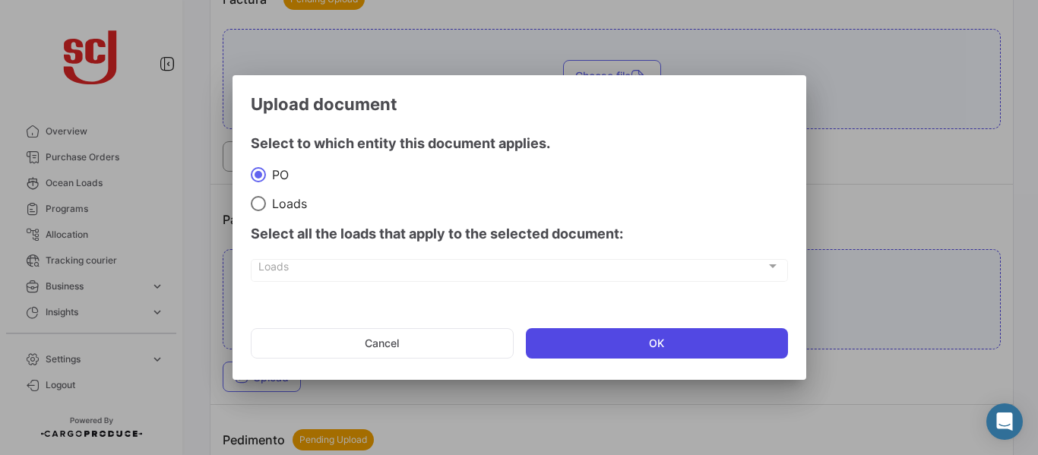
click at [660, 349] on button "OK" at bounding box center [657, 343] width 262 height 30
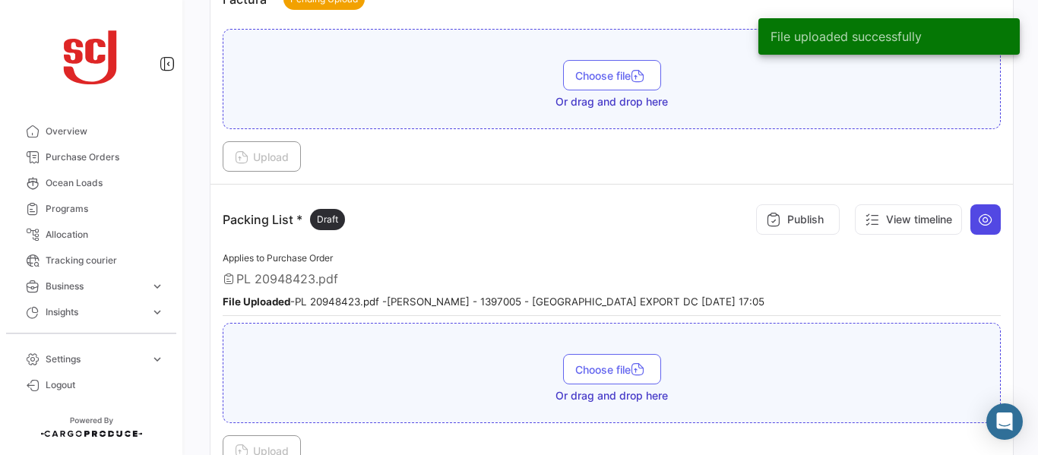
click at [970, 217] on button at bounding box center [985, 219] width 30 height 30
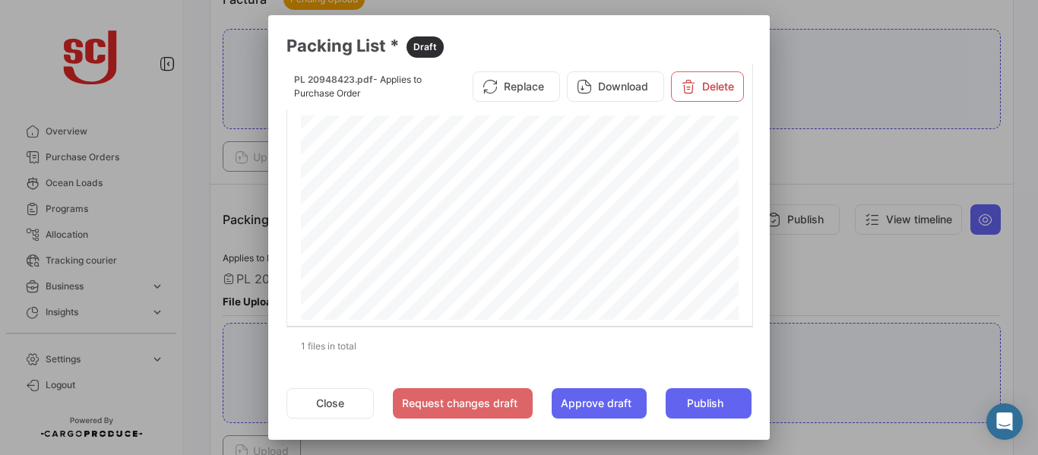
click at [870, 285] on div at bounding box center [519, 227] width 1038 height 455
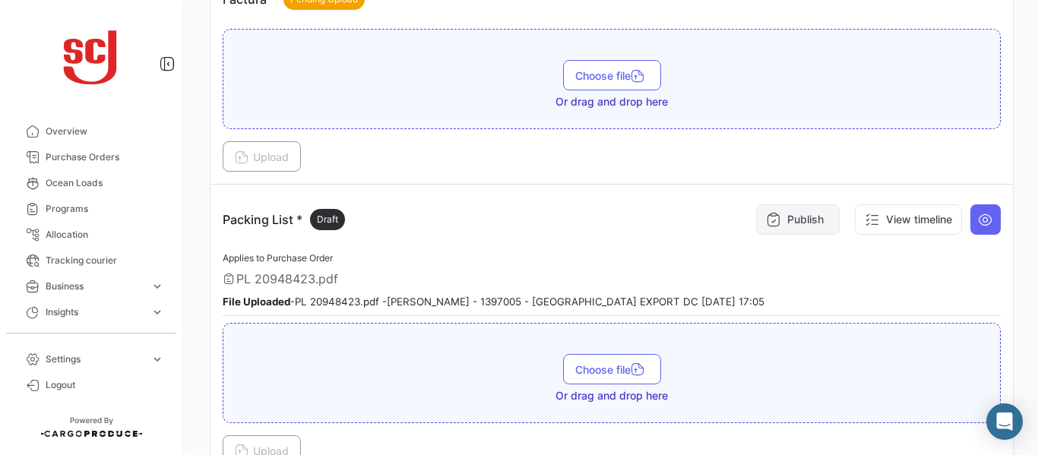
click at [783, 223] on button "Publish" at bounding box center [798, 219] width 84 height 30
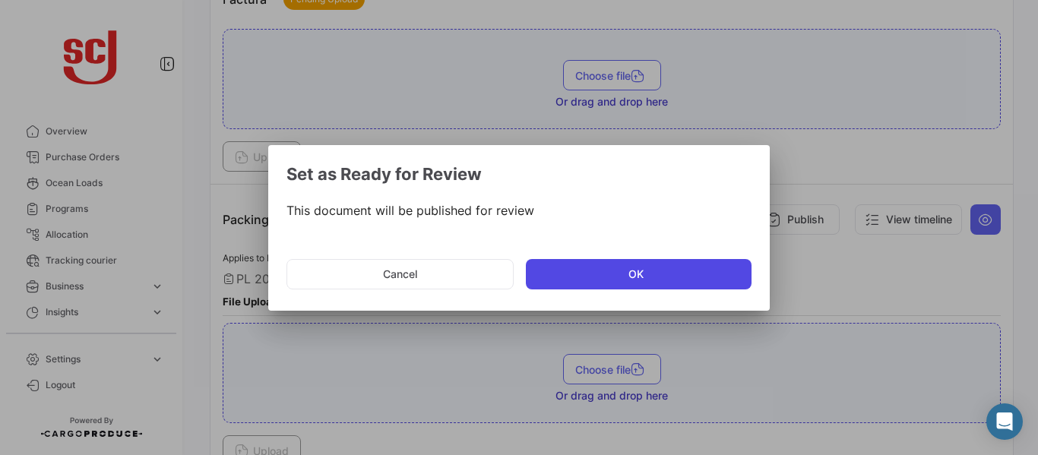
click at [626, 274] on button "OK" at bounding box center [639, 274] width 226 height 30
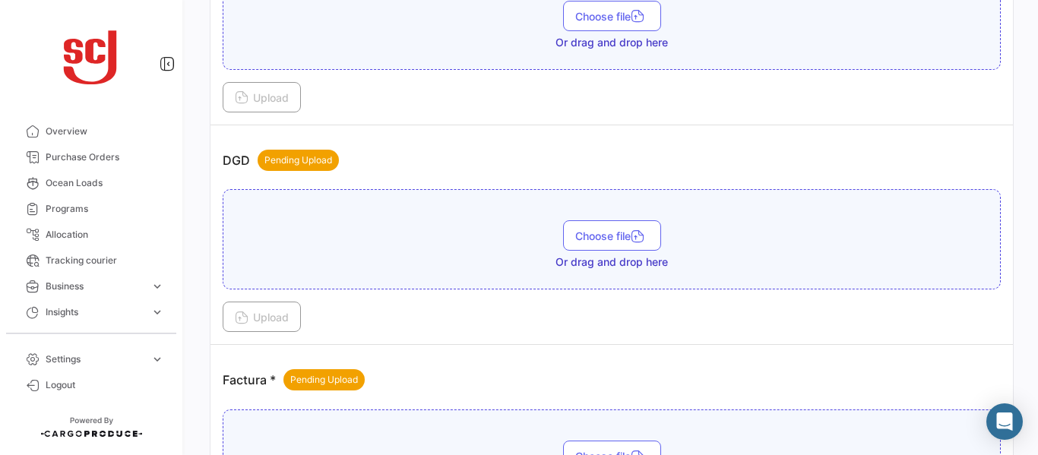
scroll to position [1234, 0]
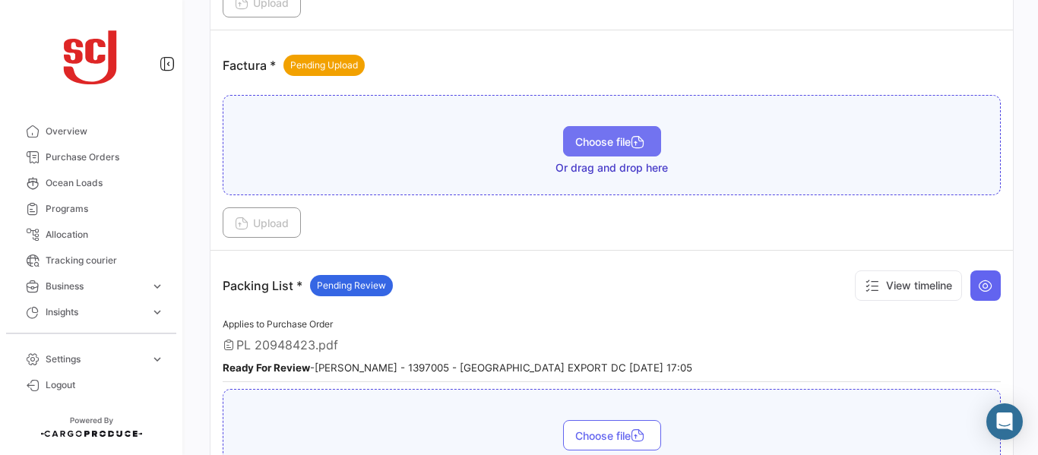
click at [623, 138] on span "Choose file" at bounding box center [612, 141] width 74 height 13
click at [991, 217] on div "Upload" at bounding box center [612, 222] width 778 height 30
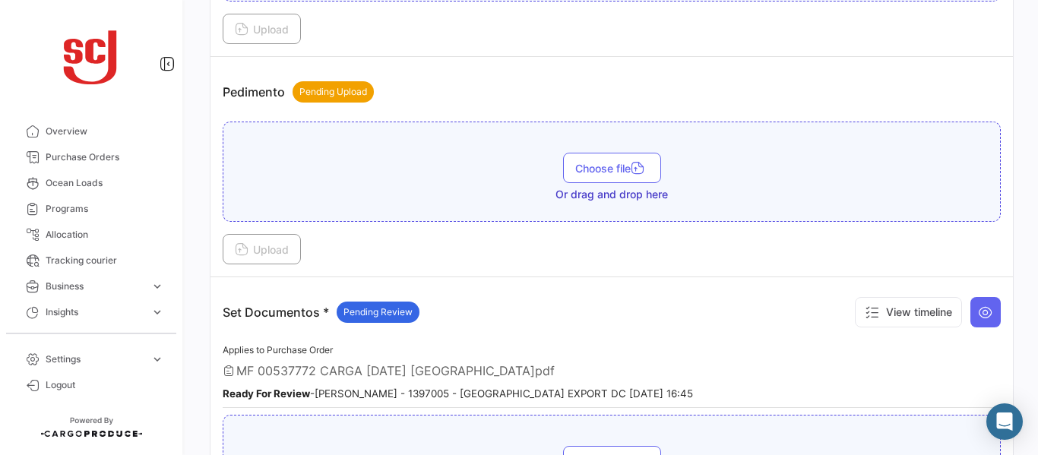
scroll to position [1923, 0]
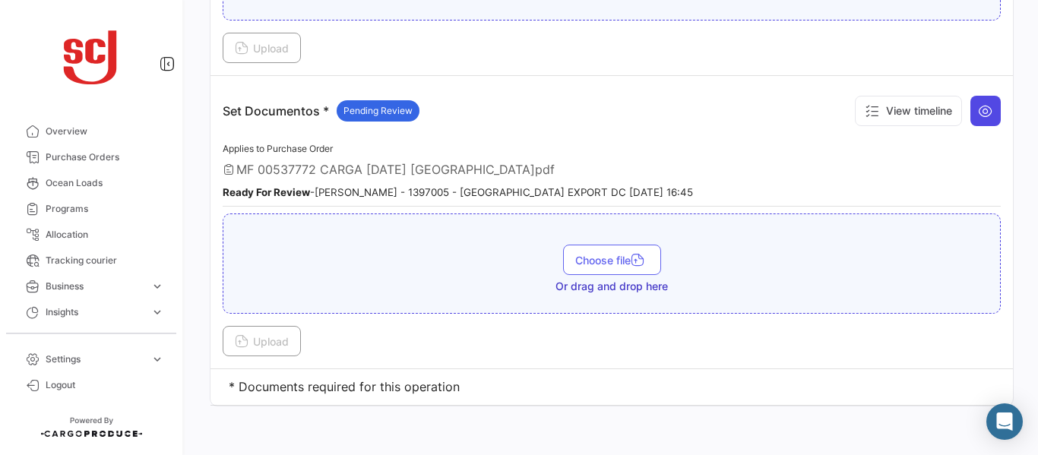
click at [978, 113] on icon at bounding box center [985, 110] width 15 height 15
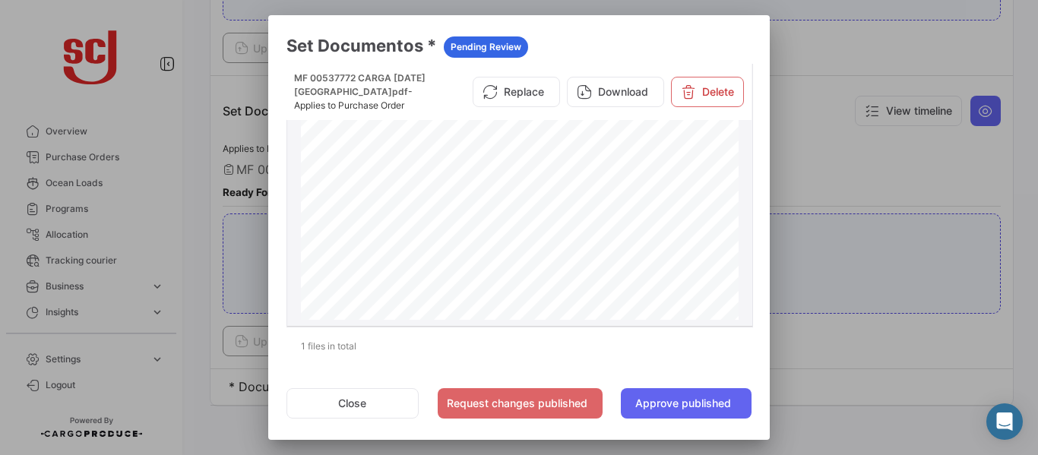
scroll to position [0, 0]
click at [511, 86] on button "Replace" at bounding box center [516, 92] width 87 height 30
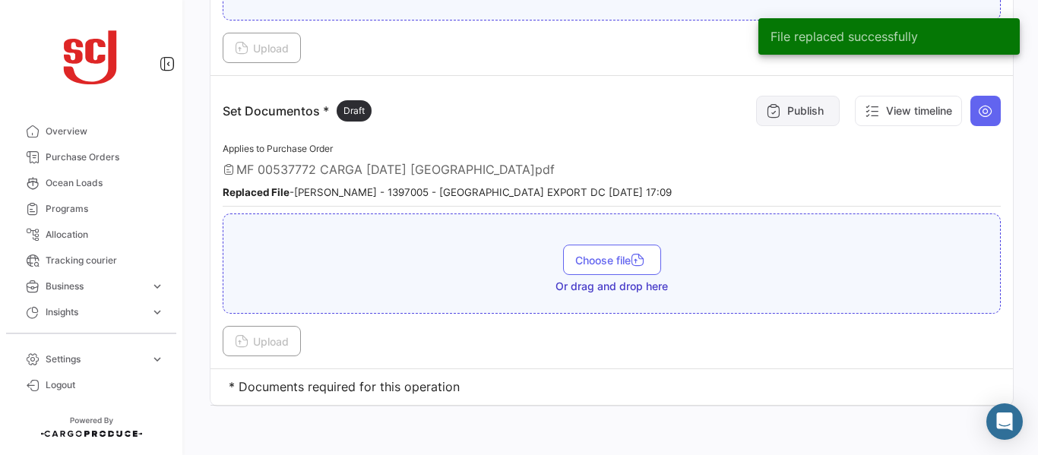
click at [774, 115] on button "Publish" at bounding box center [798, 111] width 84 height 30
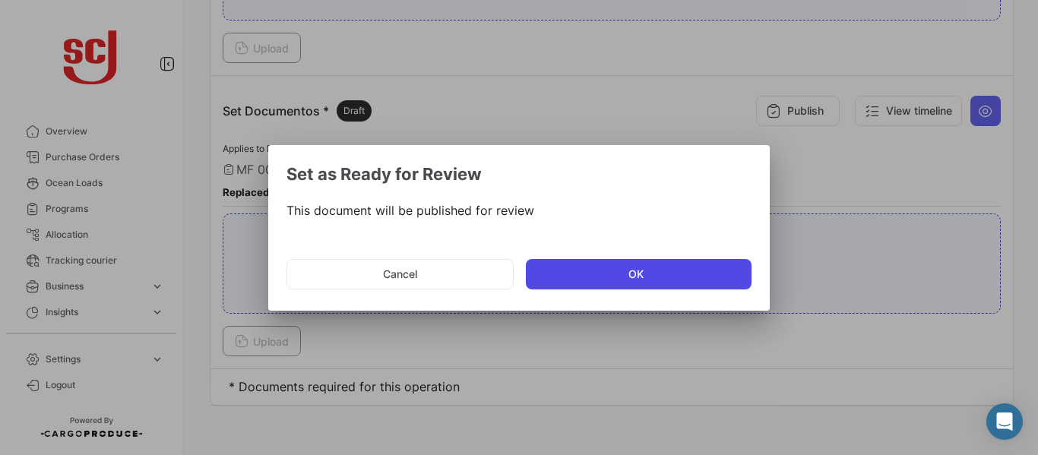
click at [581, 274] on button "OK" at bounding box center [639, 274] width 226 height 30
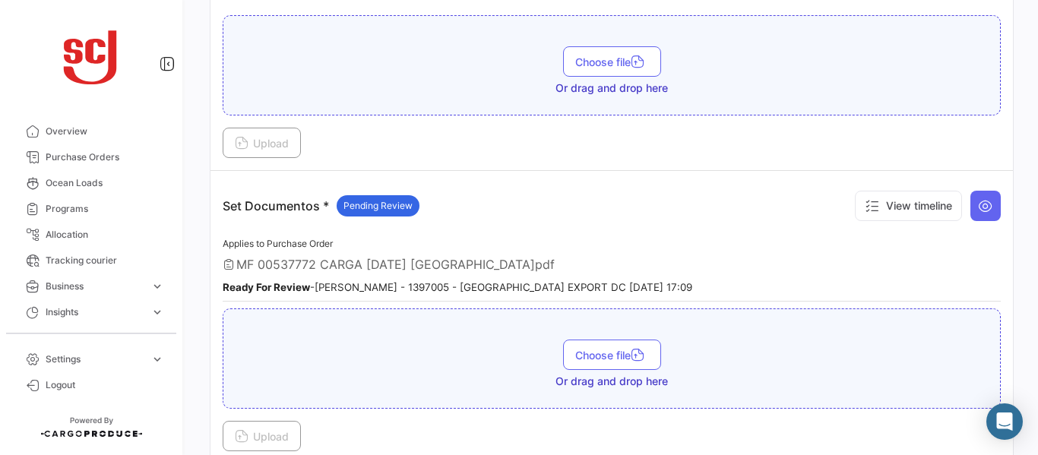
scroll to position [1823, 0]
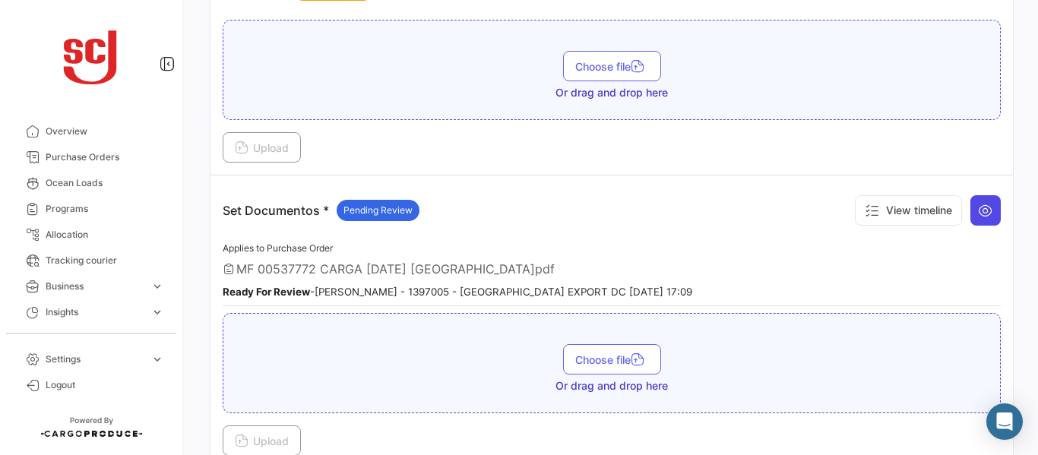
click at [978, 204] on icon at bounding box center [985, 210] width 15 height 15
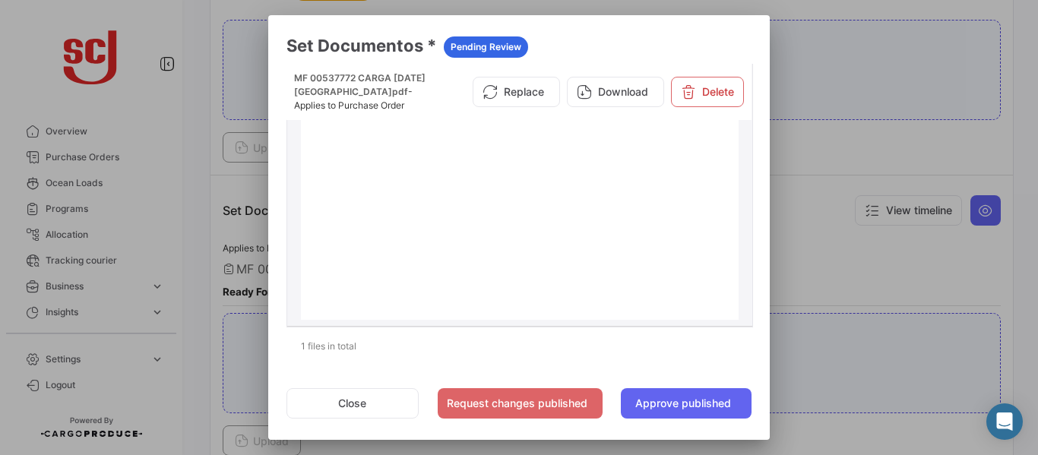
scroll to position [3810, 0]
click at [848, 287] on div at bounding box center [519, 227] width 1038 height 455
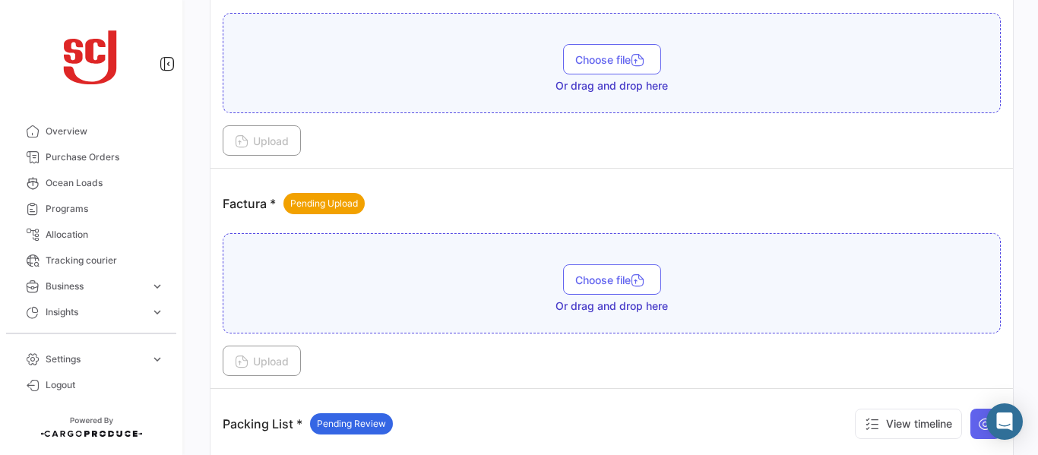
scroll to position [1083, 0]
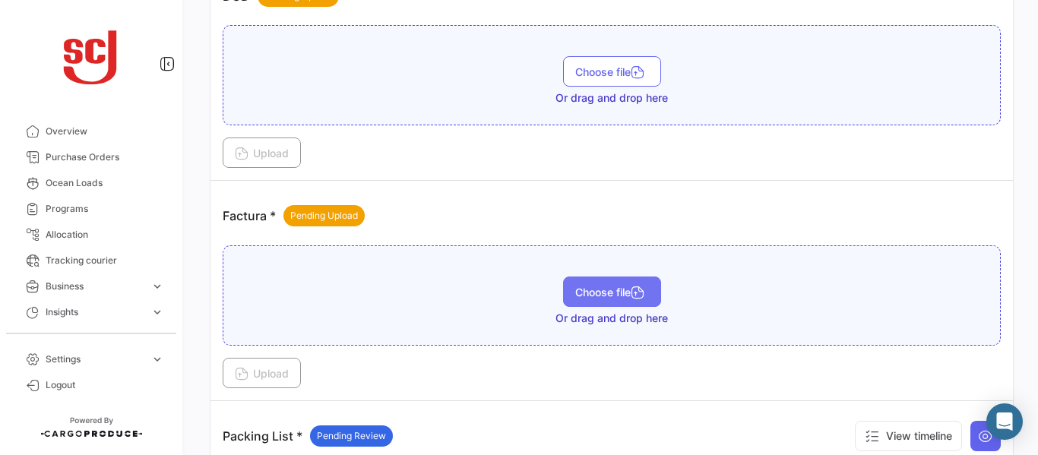
click at [619, 287] on span "Choose file" at bounding box center [612, 292] width 74 height 13
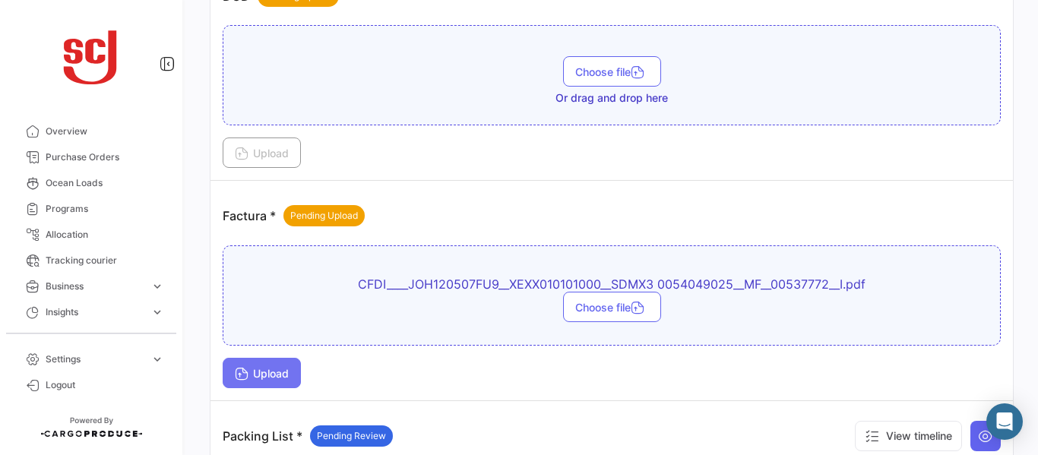
click at [263, 379] on span "Upload" at bounding box center [262, 373] width 54 height 13
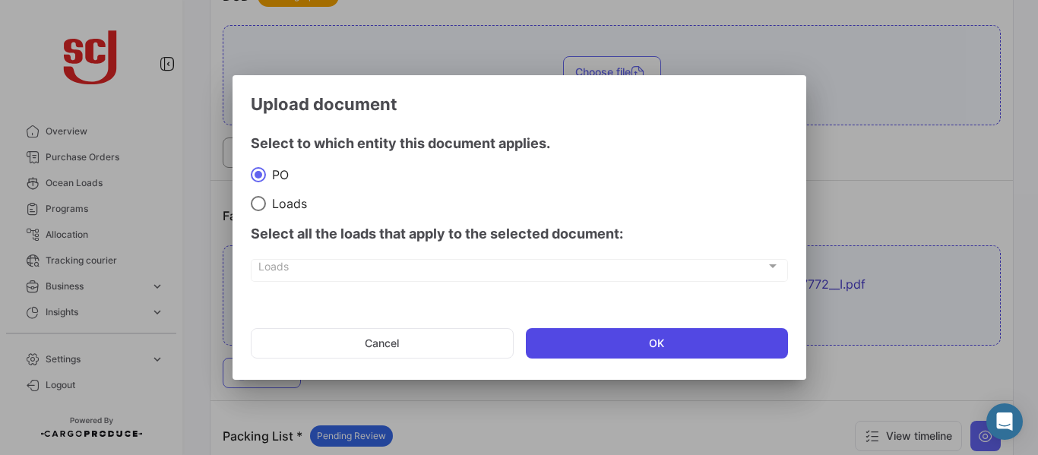
click at [595, 337] on button "OK" at bounding box center [657, 343] width 262 height 30
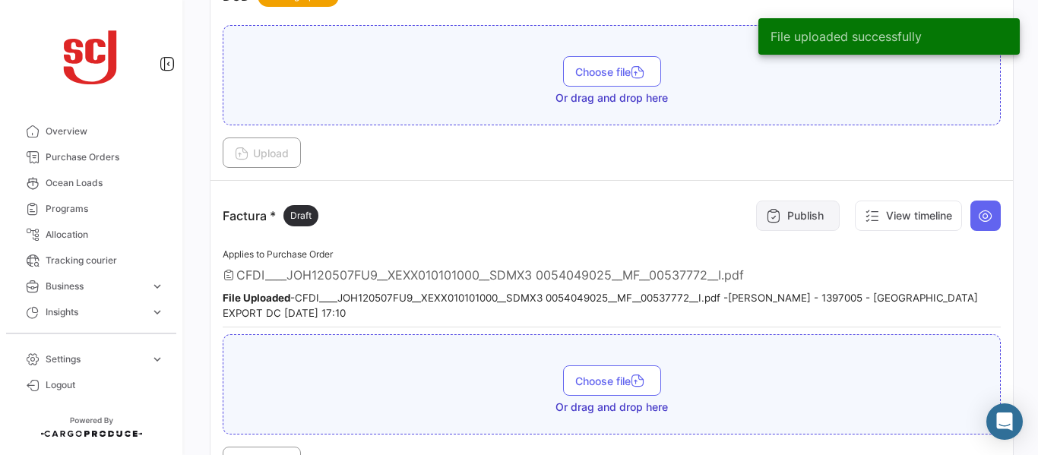
click at [795, 218] on button "Publish" at bounding box center [798, 216] width 84 height 30
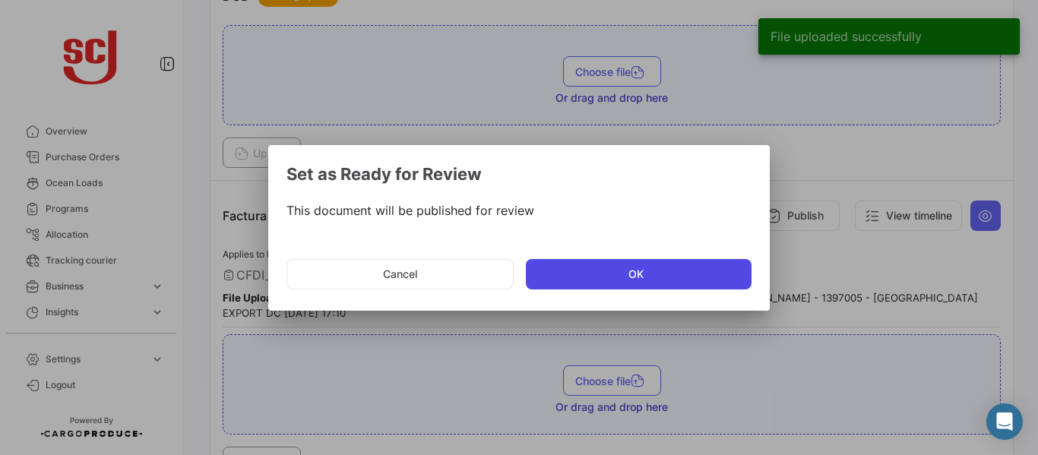
click at [657, 261] on button "OK" at bounding box center [639, 274] width 226 height 30
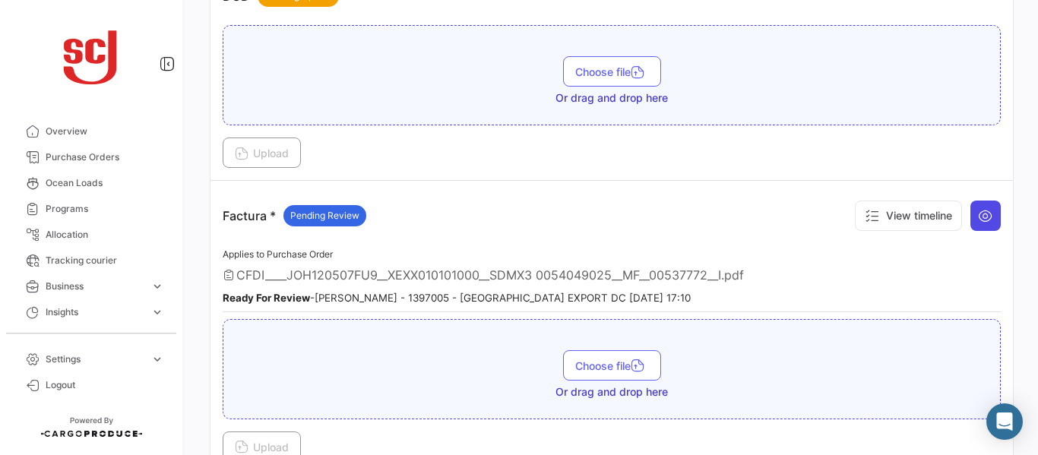
click at [991, 212] on button at bounding box center [985, 216] width 30 height 30
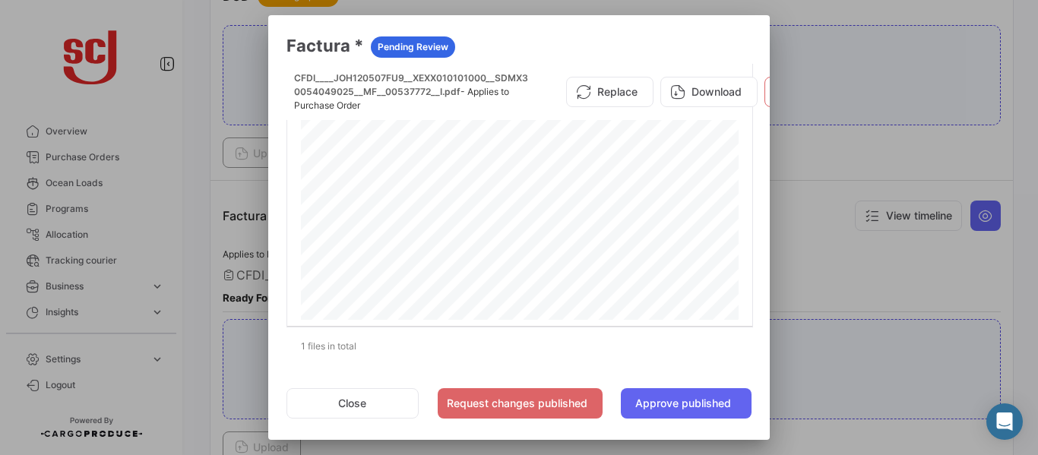
click at [852, 256] on div at bounding box center [519, 227] width 1038 height 455
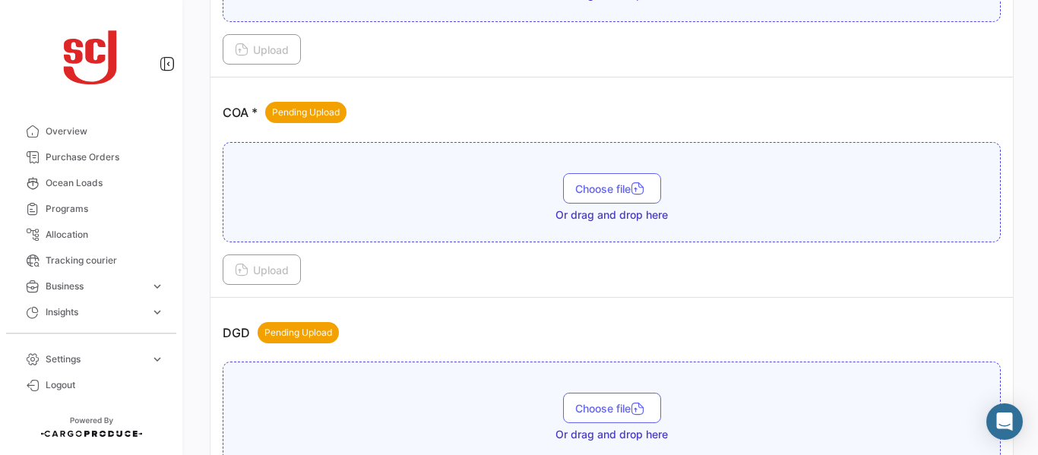
scroll to position [742, 0]
